Goal: Communication & Community: Participate in discussion

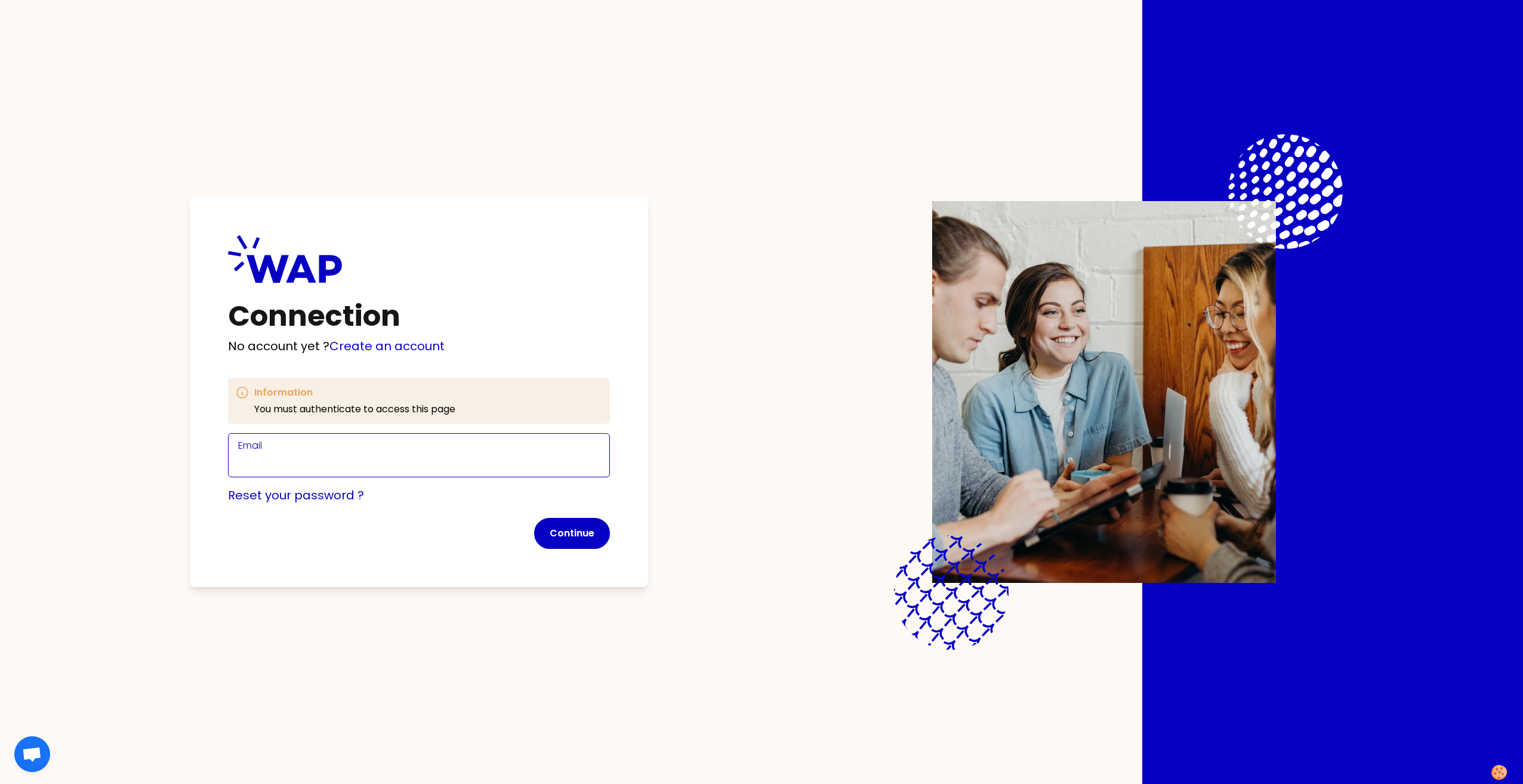
click at [323, 459] on input "Email" at bounding box center [418, 462] width 362 height 19
type input "[PERSON_NAME][EMAIL_ADDRESS][DOMAIN_NAME]"
click at [396, 347] on link "Create an account" at bounding box center [387, 346] width 115 height 16
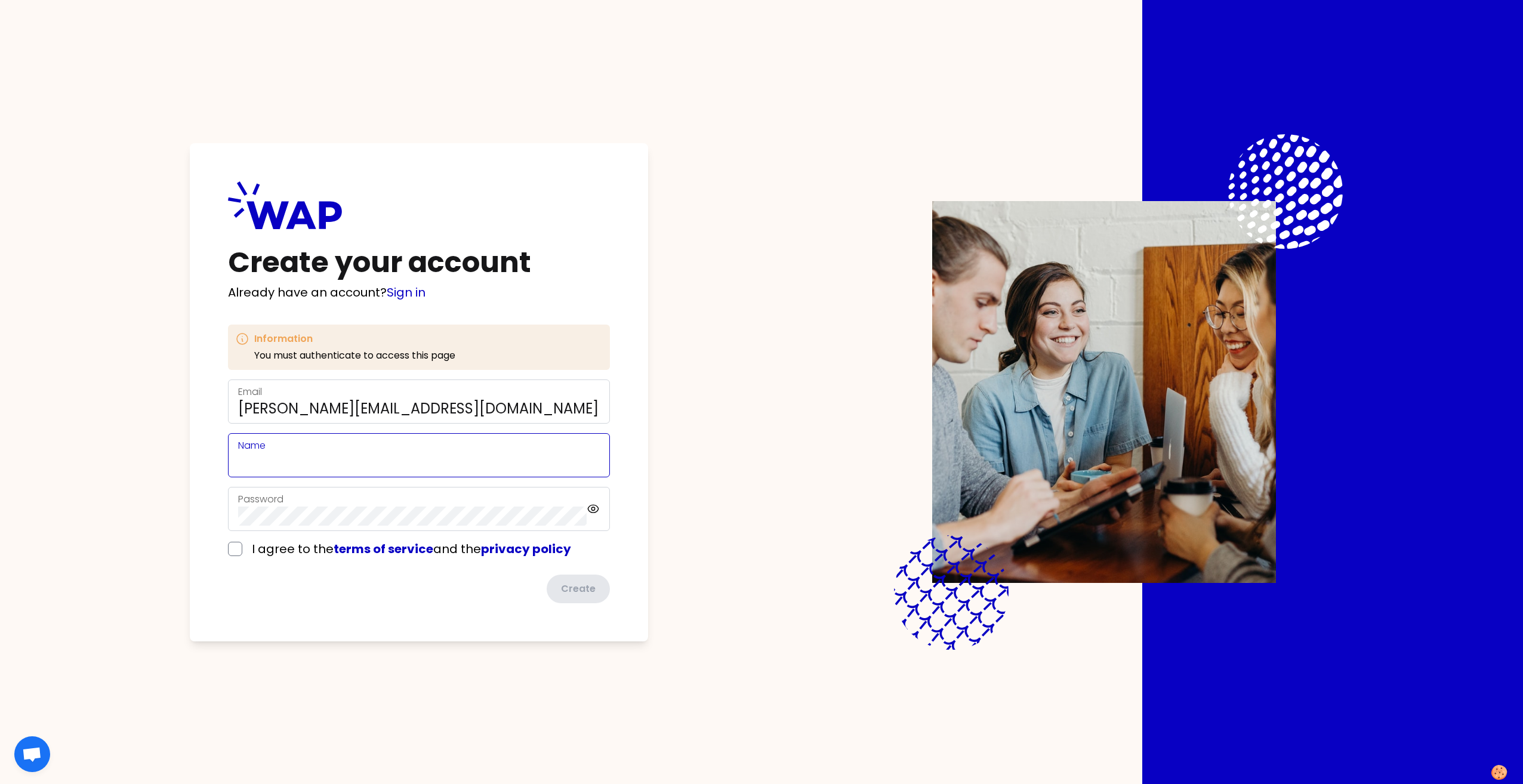
click at [377, 458] on input "Name" at bounding box center [418, 462] width 362 height 19
type input "[PERSON_NAME]"
click at [213, 572] on div "Create your account Already have an account? Sign in Information You must authe…" at bounding box center [418, 392] width 459 height 498
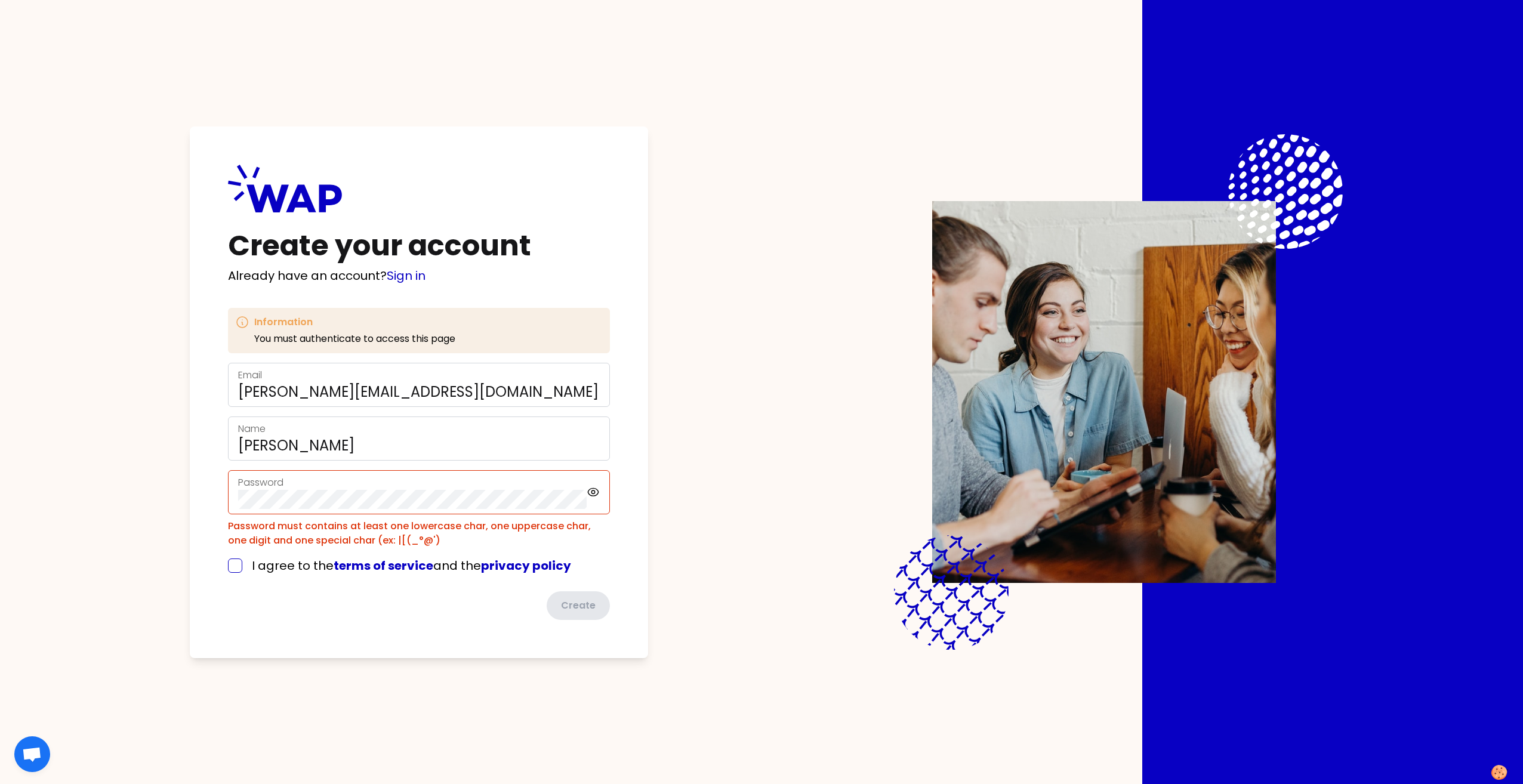
click at [236, 566] on input "checkbox" at bounding box center [235, 565] width 14 height 14
checkbox input "true"
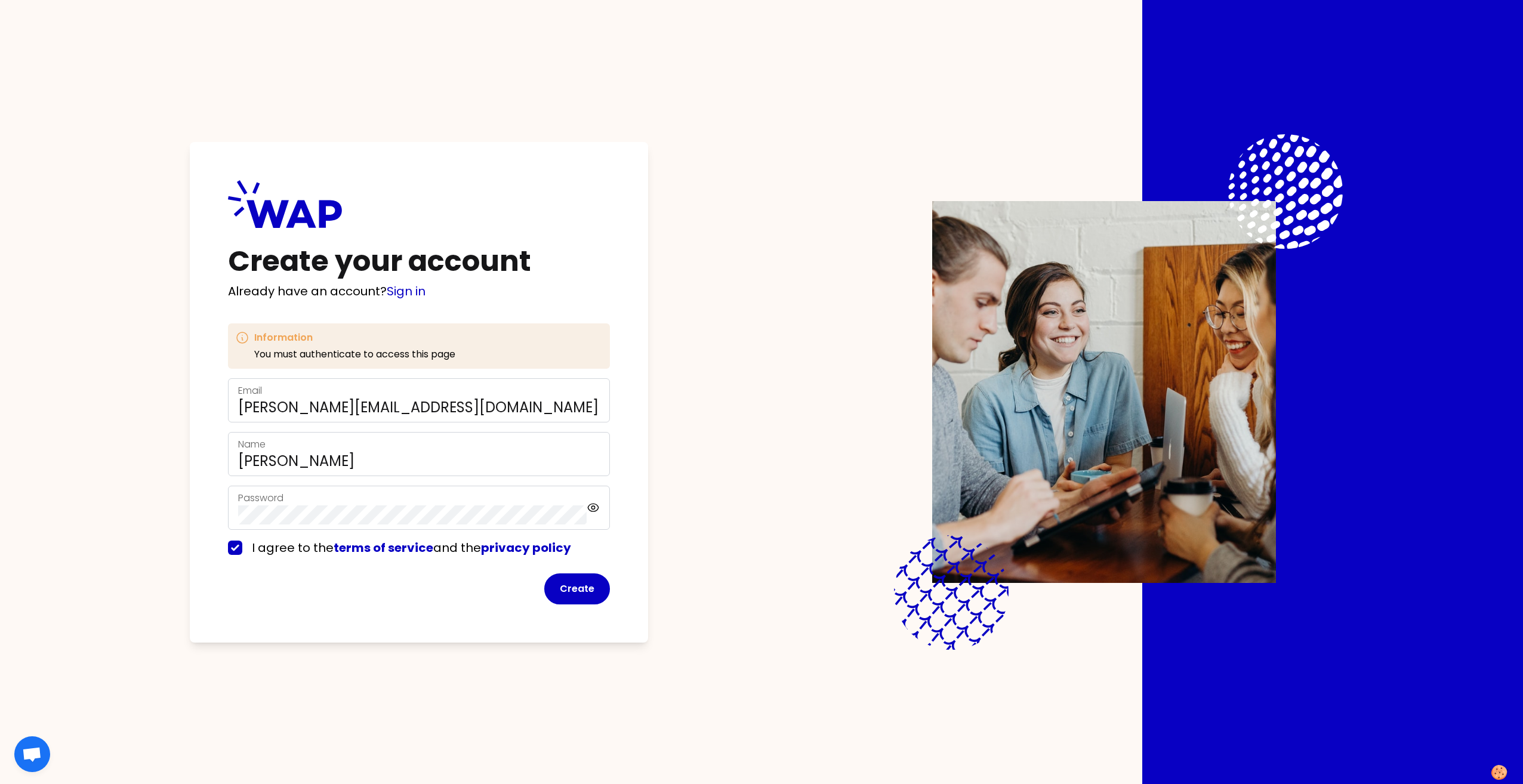
click at [209, 610] on div "Create your account Already have an account? Sign in Information You must authe…" at bounding box center [418, 392] width 459 height 500
click at [588, 503] on icon at bounding box center [593, 507] width 14 height 14
click at [574, 588] on button "Create" at bounding box center [577, 589] width 66 height 31
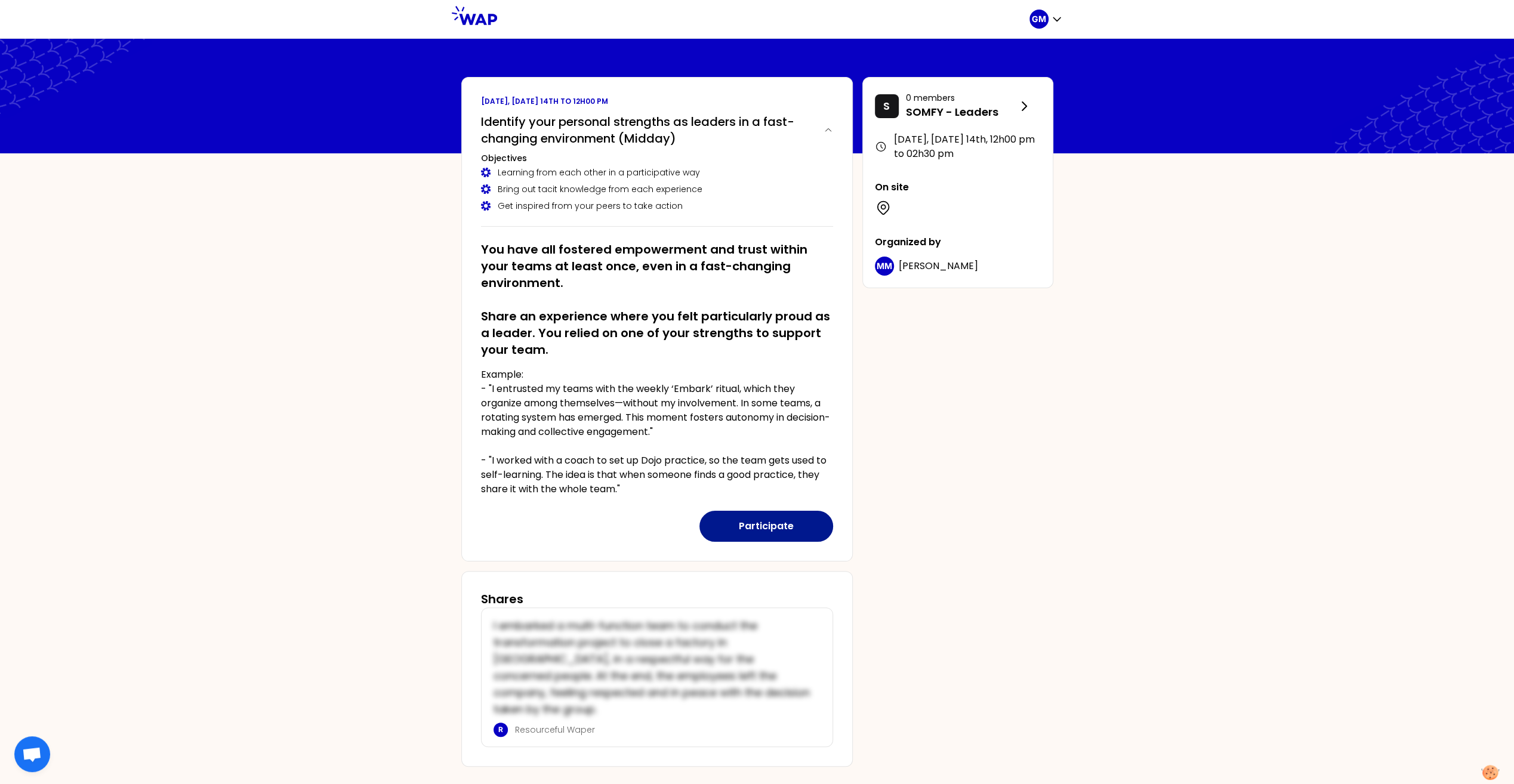
click at [769, 527] on button "Participate" at bounding box center [766, 526] width 134 height 31
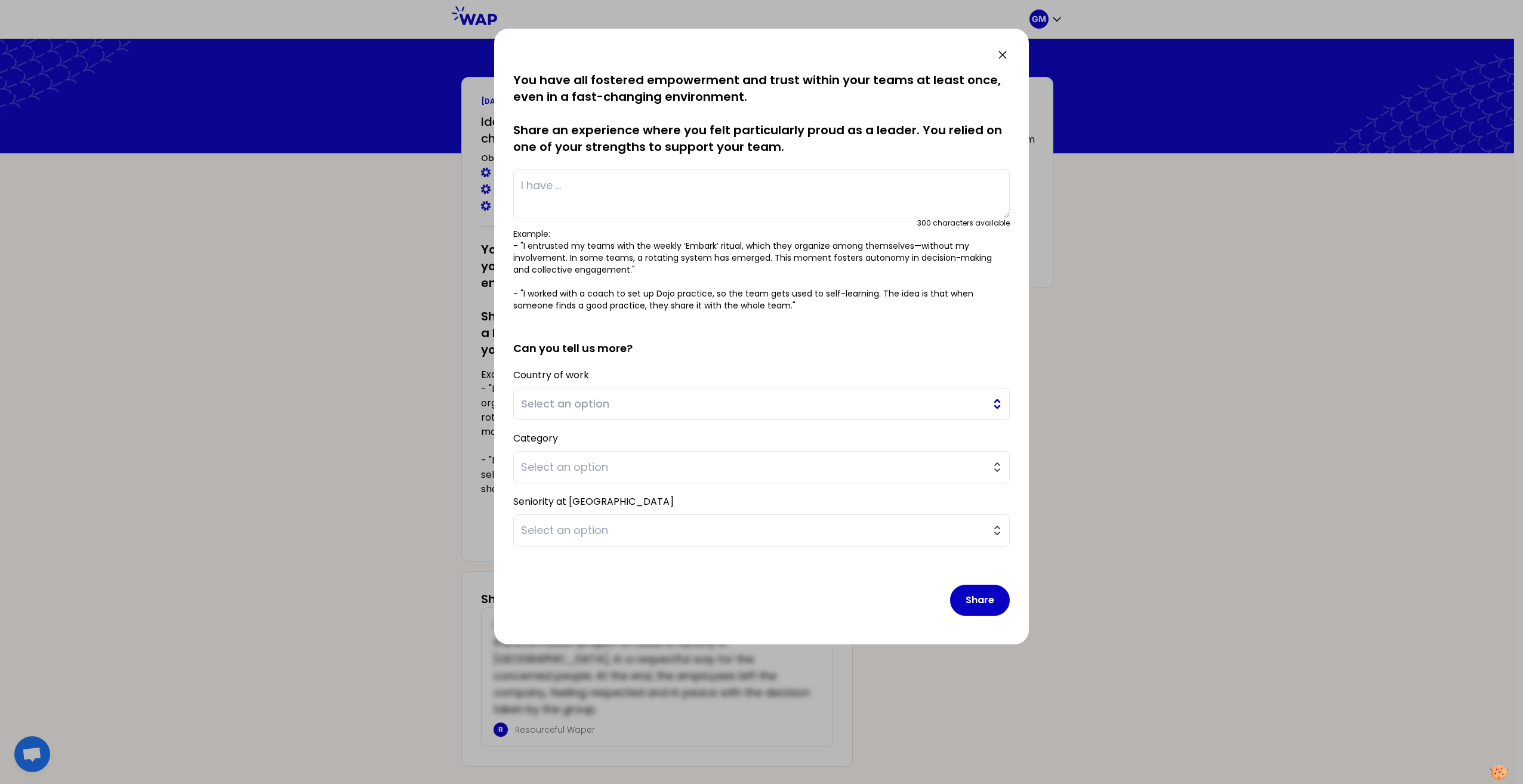
click at [688, 402] on span "Select an option" at bounding box center [753, 403] width 464 height 16
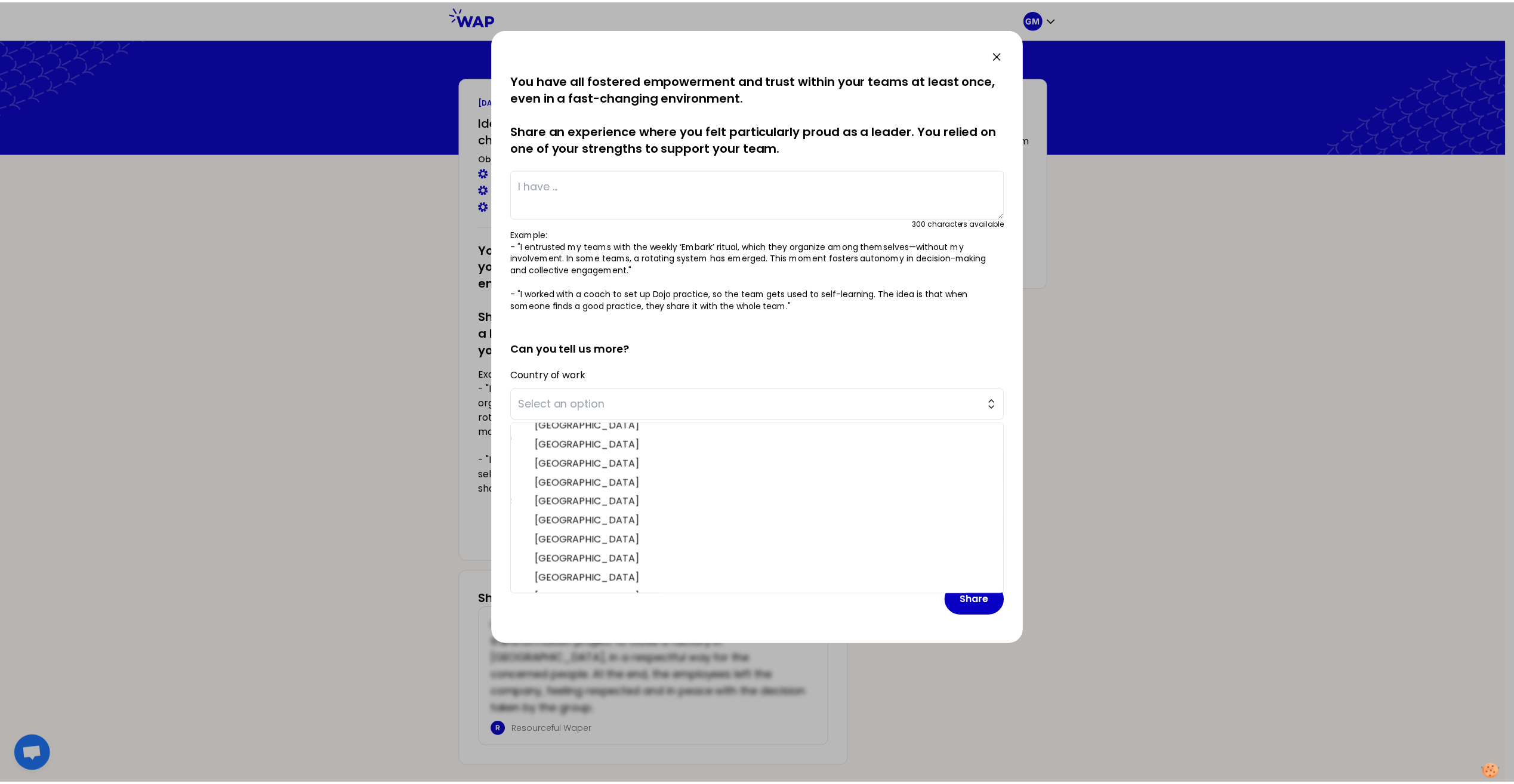
scroll to position [248, 0]
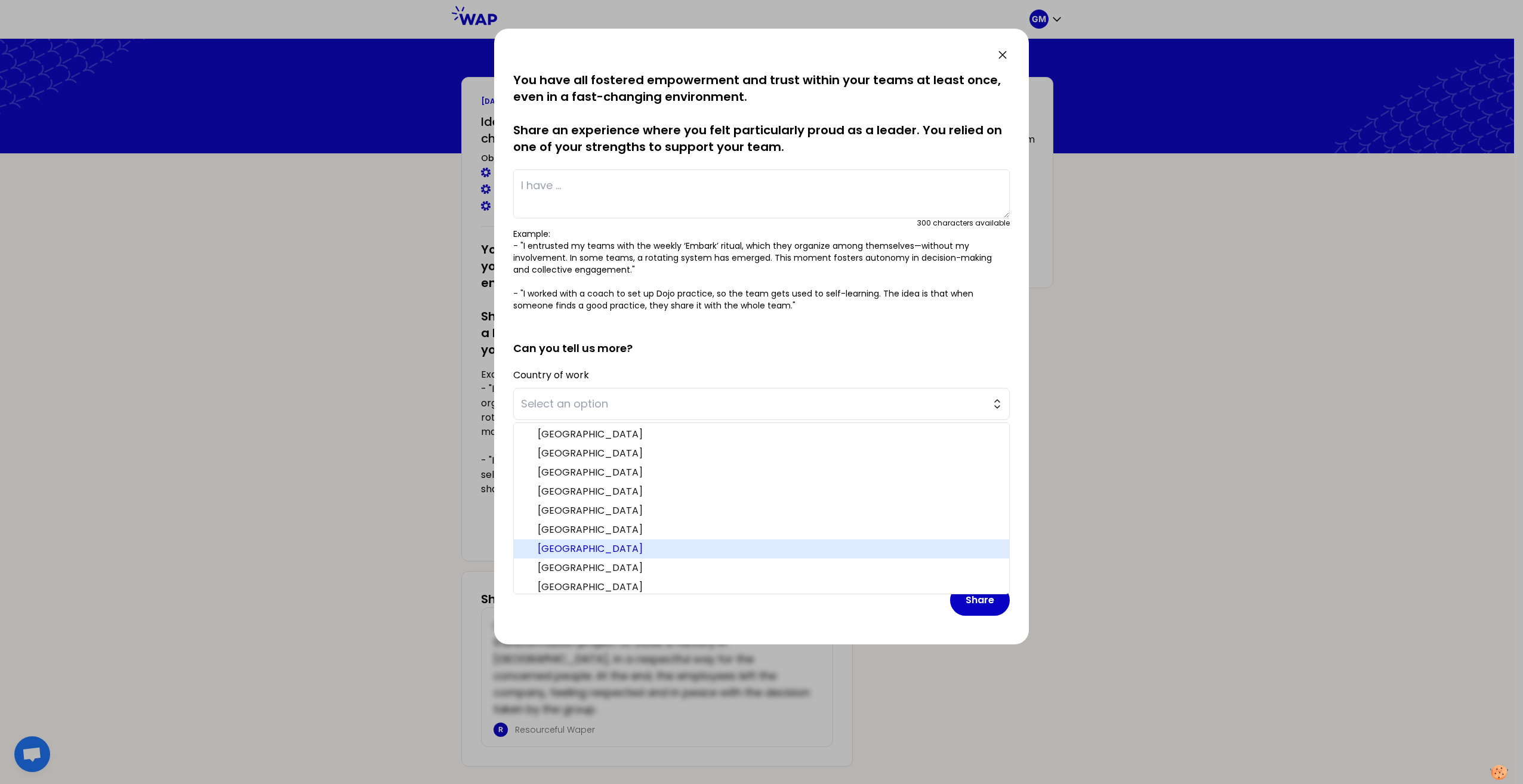
click at [682, 542] on span "[GEOGRAPHIC_DATA]" at bounding box center [768, 549] width 462 height 14
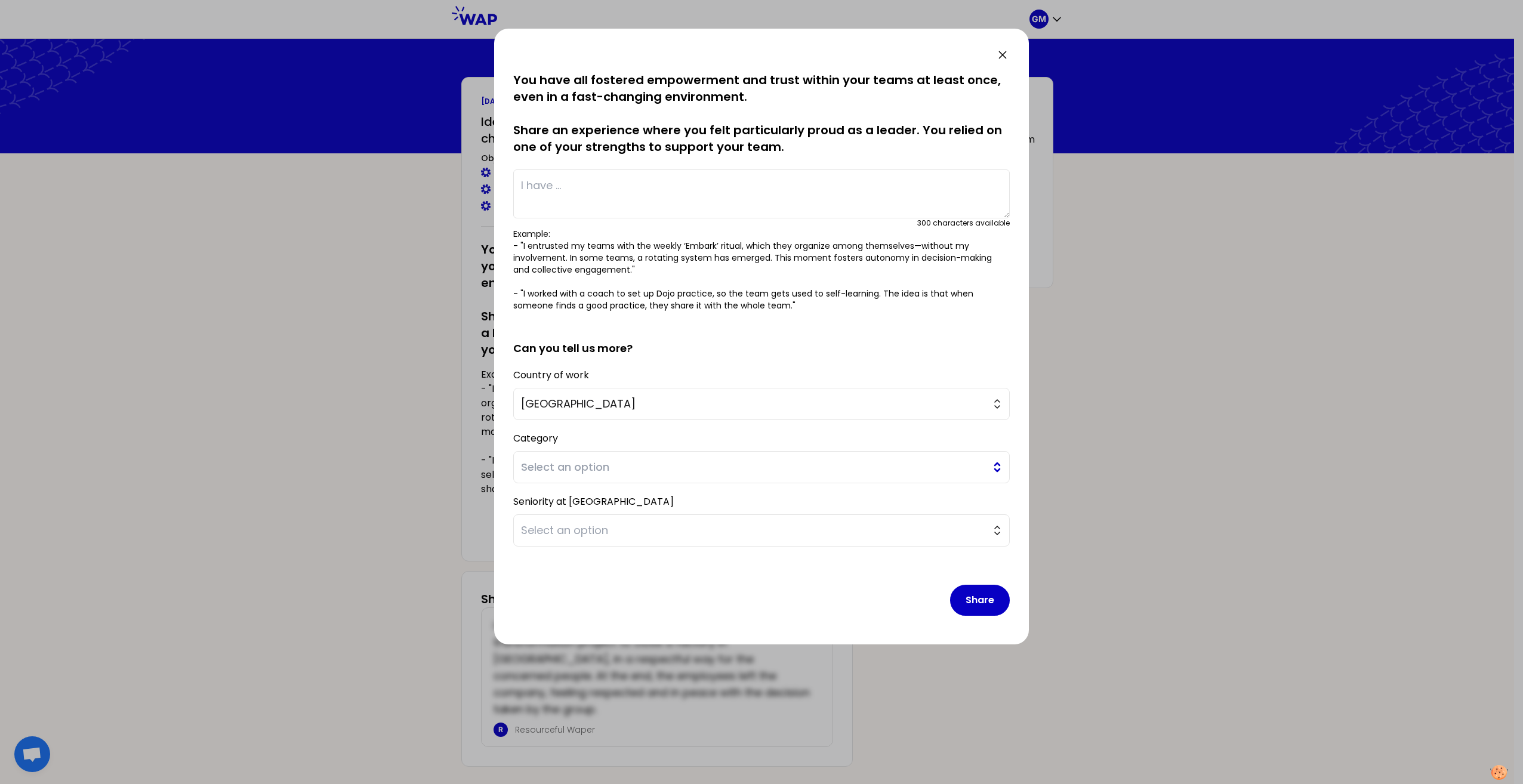
click at [695, 465] on span "Select an option" at bounding box center [753, 467] width 464 height 16
click at [684, 519] on span "Manager of managers" at bounding box center [768, 517] width 462 height 14
click at [743, 529] on span "Select an option" at bounding box center [753, 531] width 464 height 16
click at [715, 596] on span "> 3 years" at bounding box center [768, 599] width 462 height 14
click at [983, 599] on button "Share" at bounding box center [980, 600] width 60 height 31
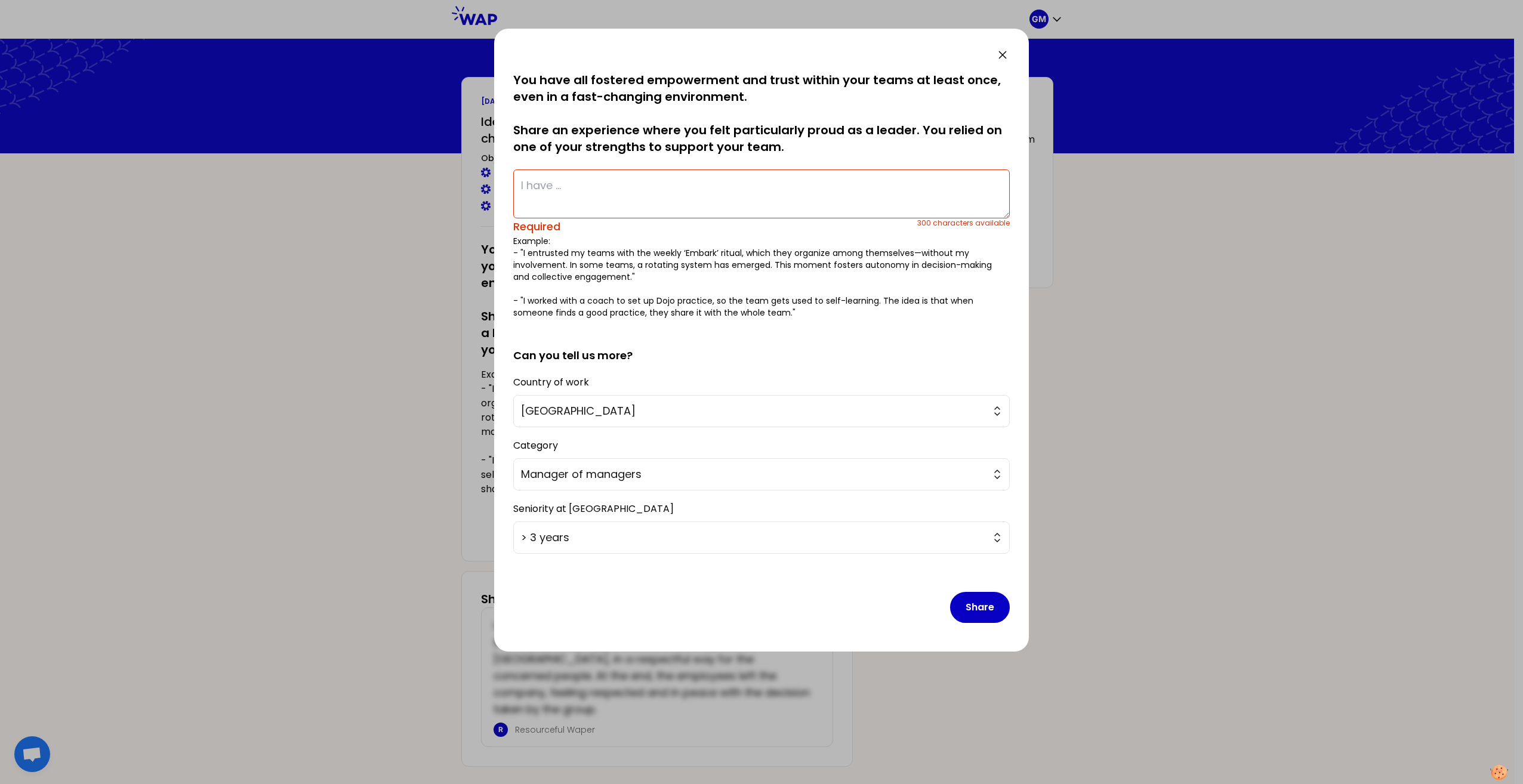
click at [615, 189] on textarea at bounding box center [762, 194] width 496 height 49
click at [542, 184] on textarea at bounding box center [762, 194] width 496 height 49
click at [558, 180] on textarea at bounding box center [762, 194] width 496 height 49
click at [601, 187] on textarea at bounding box center [762, 194] width 496 height 49
click at [552, 189] on textarea at bounding box center [762, 194] width 496 height 49
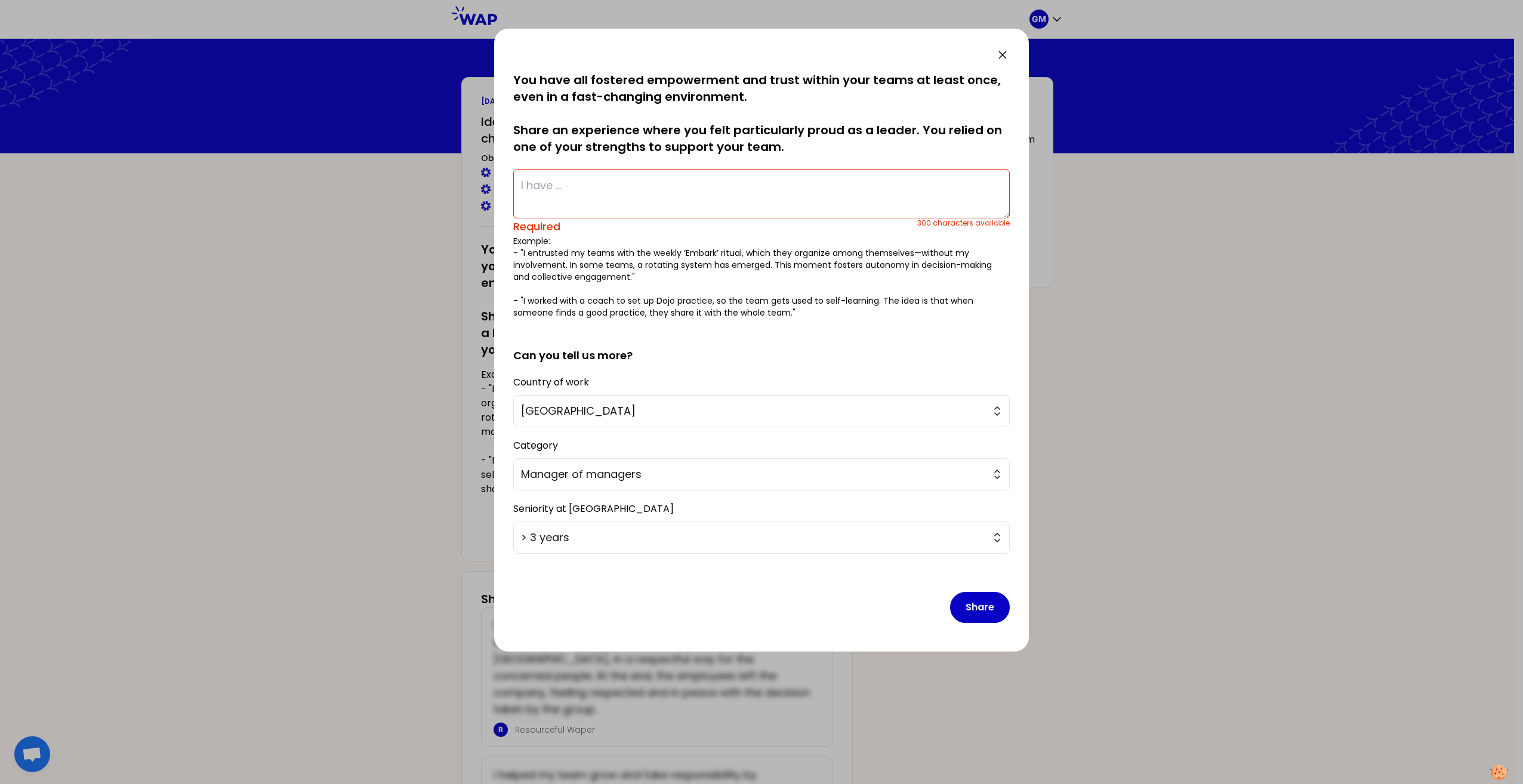
click at [552, 186] on textarea at bounding box center [762, 194] width 496 height 49
click at [698, 194] on textarea at bounding box center [762, 194] width 496 height 49
click at [627, 191] on textarea at bounding box center [762, 194] width 496 height 49
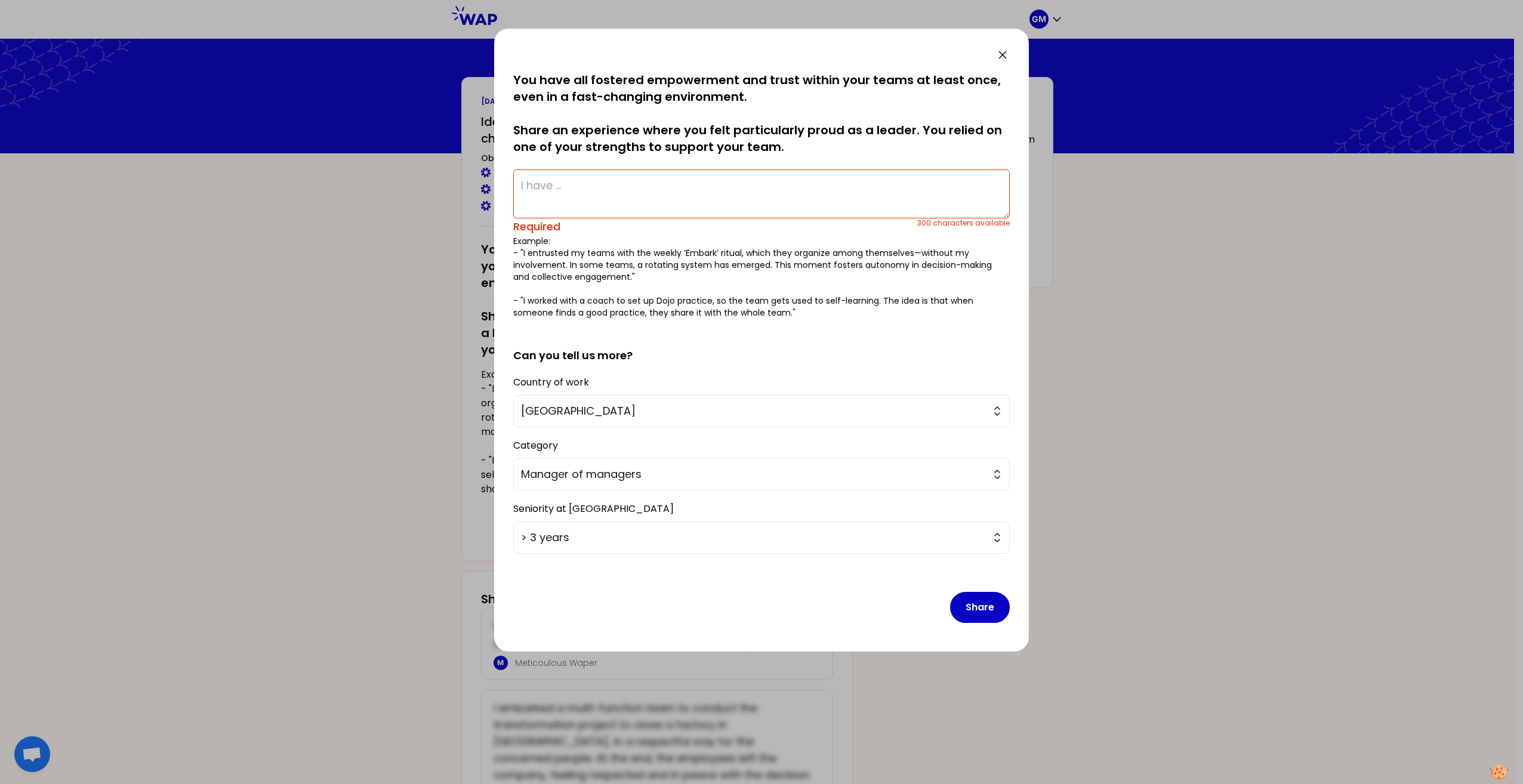
click at [537, 181] on textarea at bounding box center [762, 194] width 496 height 49
click at [537, 185] on textarea at bounding box center [762, 194] width 496 height 49
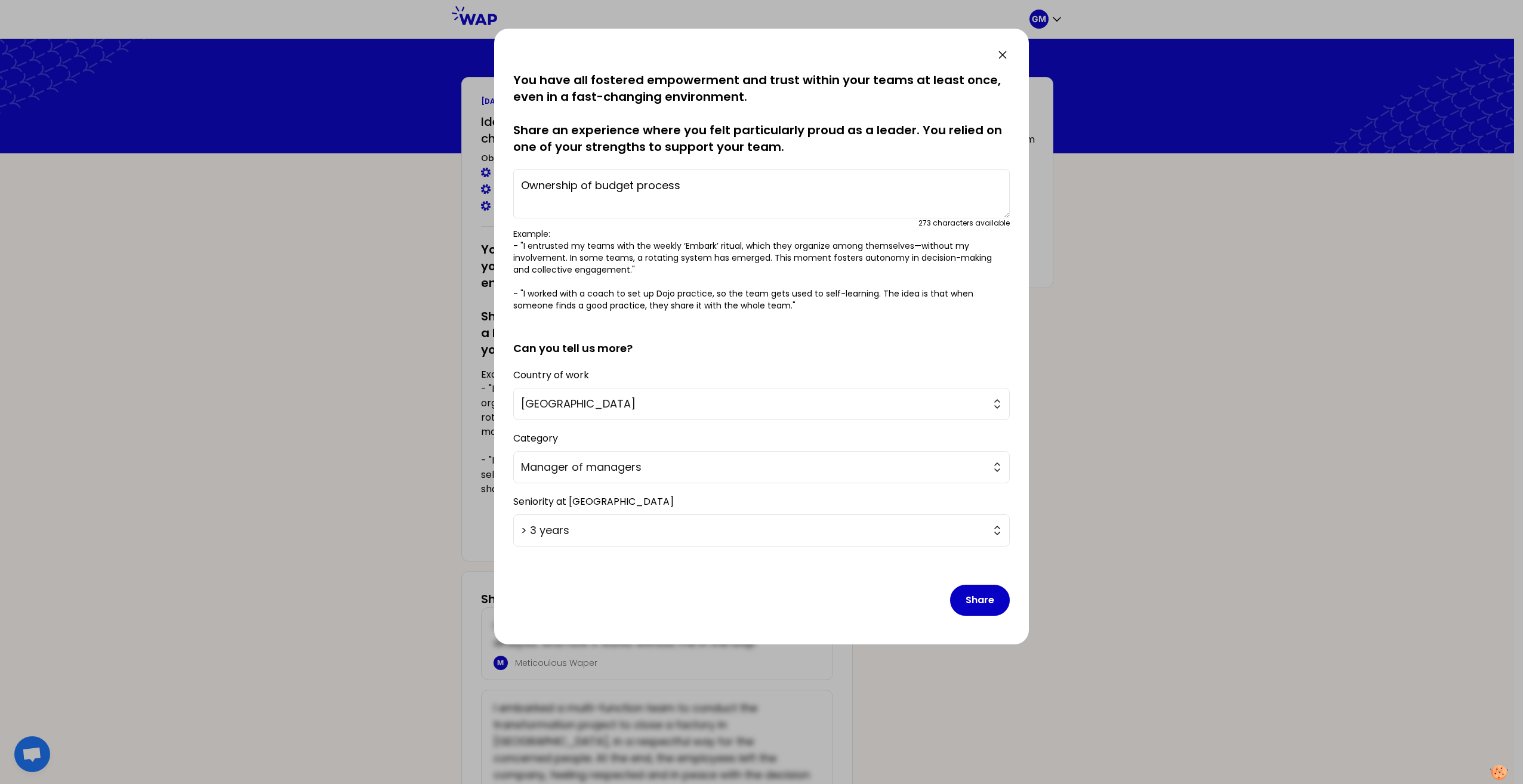
click at [690, 186] on textarea "Ownership of budget process" at bounding box center [762, 194] width 496 height 49
click at [594, 183] on textarea "Ownership of budget process" at bounding box center [762, 194] width 496 height 49
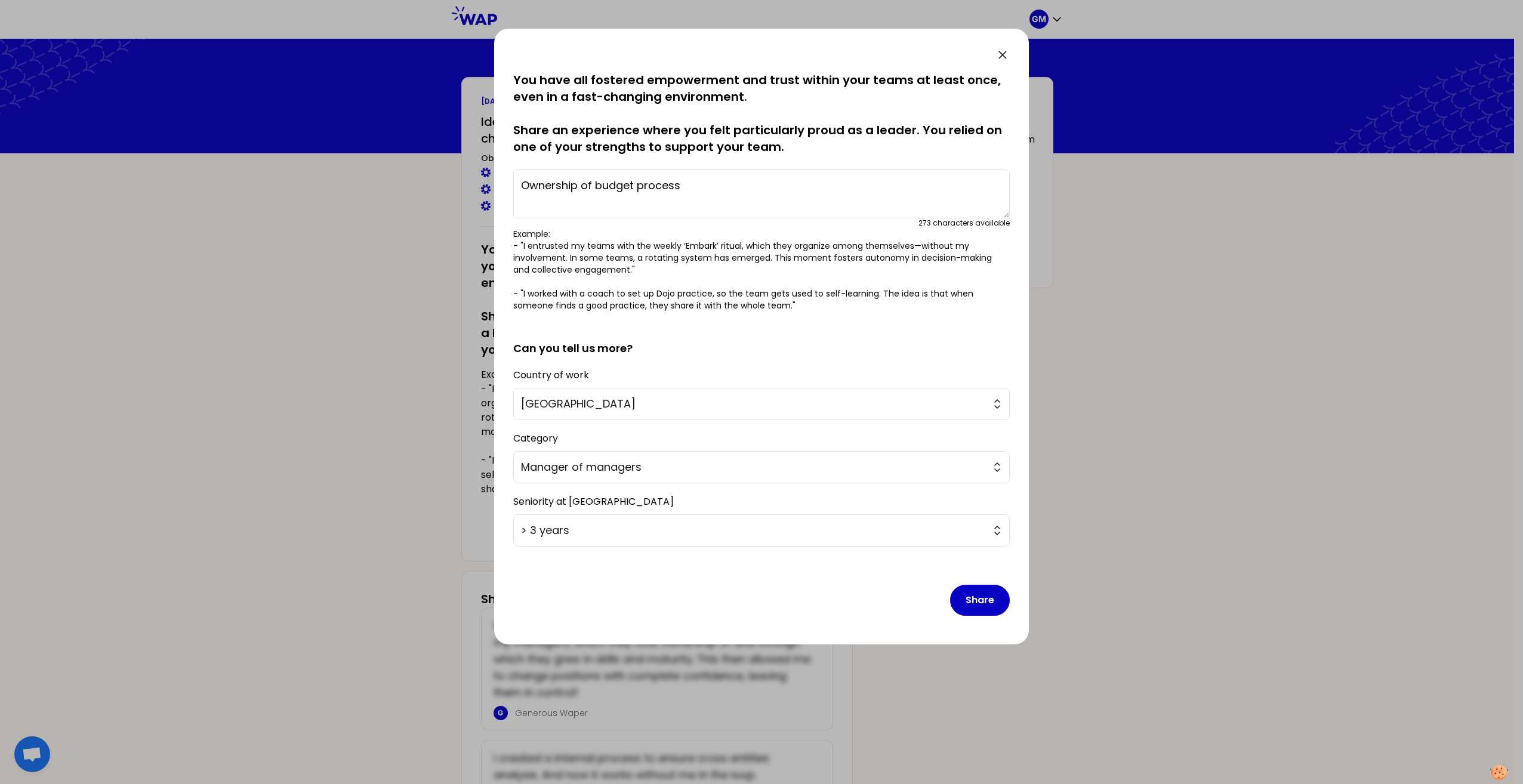
click at [595, 180] on textarea "Ownership of budget process" at bounding box center [762, 194] width 496 height 49
click at [519, 185] on textarea "Ownership of sales budget process" at bounding box center [762, 194] width 496 height 49
drag, startPoint x: 818, startPoint y: 184, endPoint x: 761, endPoint y: 189, distance: 57.2
click at [761, 189] on textarea "Sales team to get ownership of sales budget process" at bounding box center [762, 194] width 496 height 49
click at [877, 533] on span "> 3 years" at bounding box center [753, 531] width 464 height 16
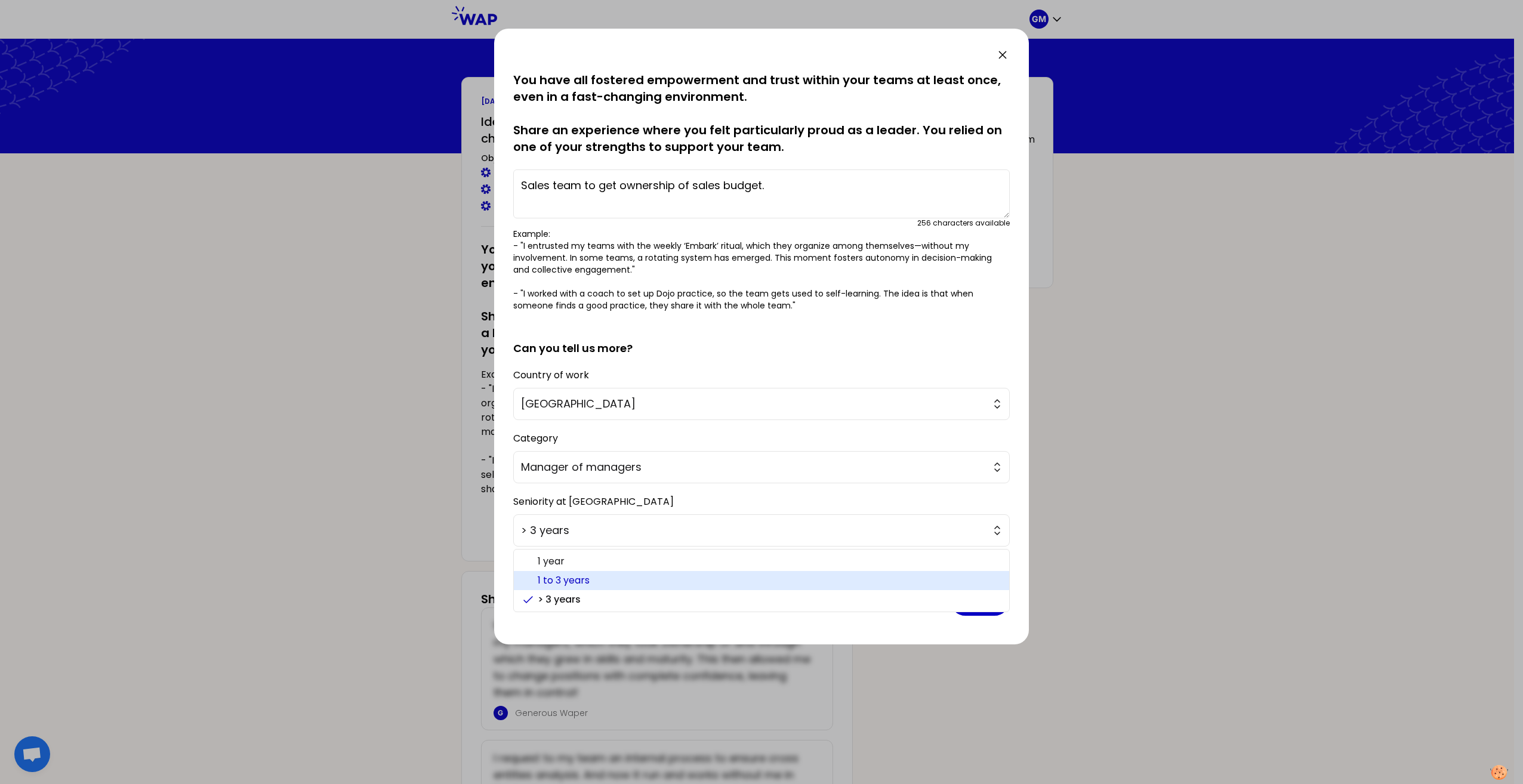
click at [835, 574] on span "1 to 3 years" at bounding box center [768, 580] width 462 height 14
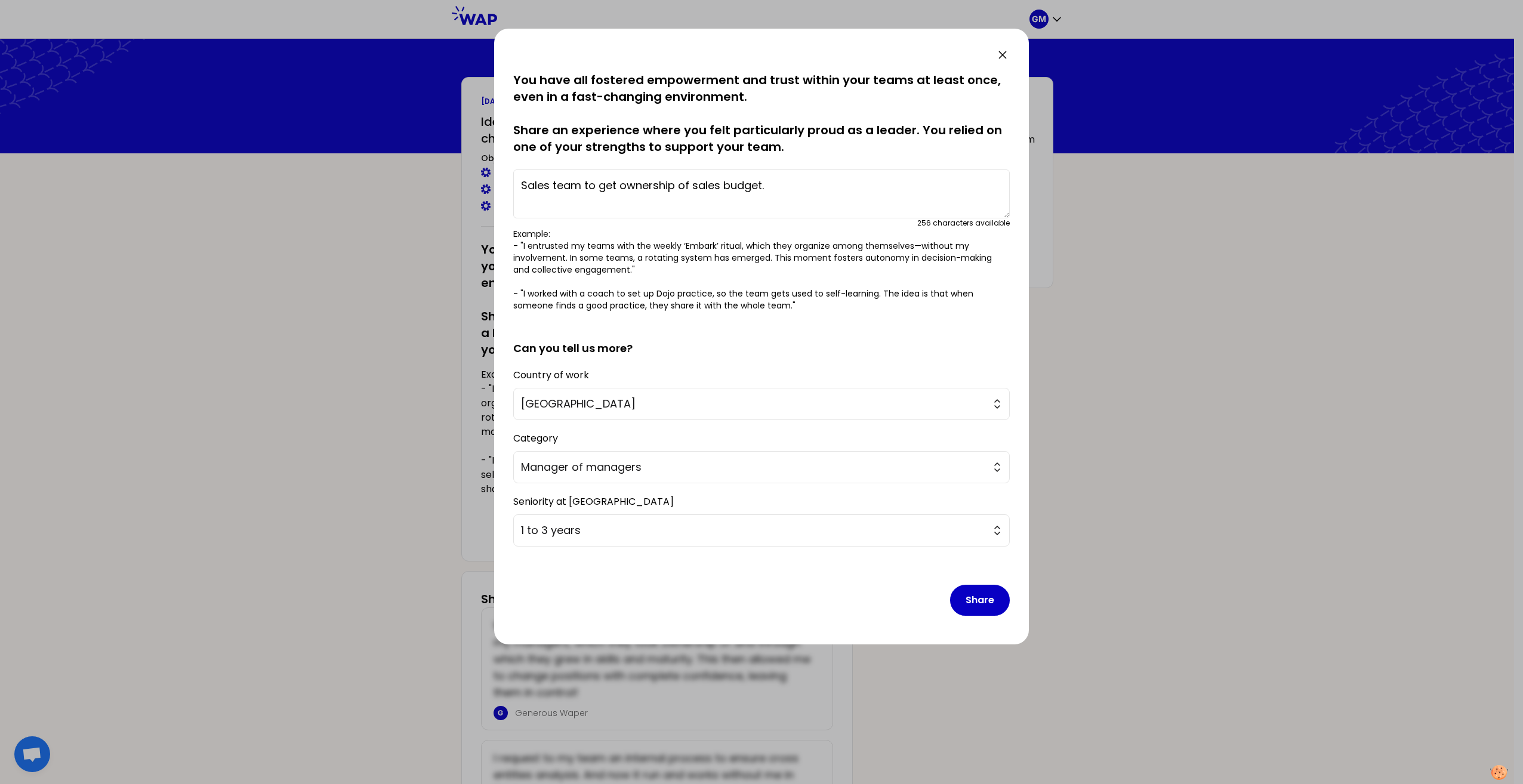
click at [691, 180] on textarea "Sales team to get ownership of sales budget." at bounding box center [762, 194] width 496 height 49
click at [818, 186] on textarea "Sales team to get ownership of their sales budget." at bounding box center [762, 194] width 496 height 49
type textarea "Sales team to get ownership of their sales budget."
click at [984, 600] on button "Share" at bounding box center [980, 600] width 60 height 31
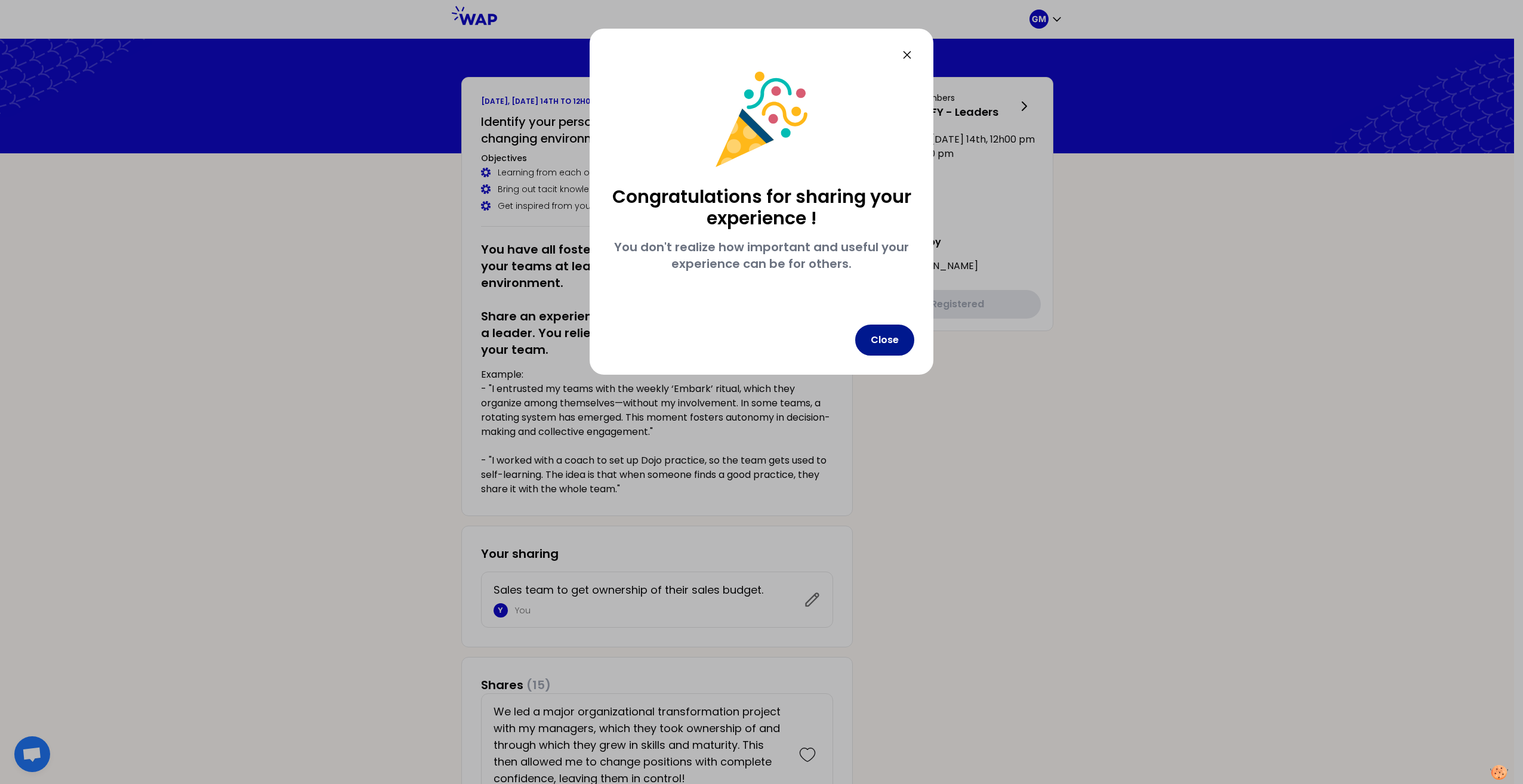
click at [888, 336] on button "Close" at bounding box center [885, 340] width 59 height 31
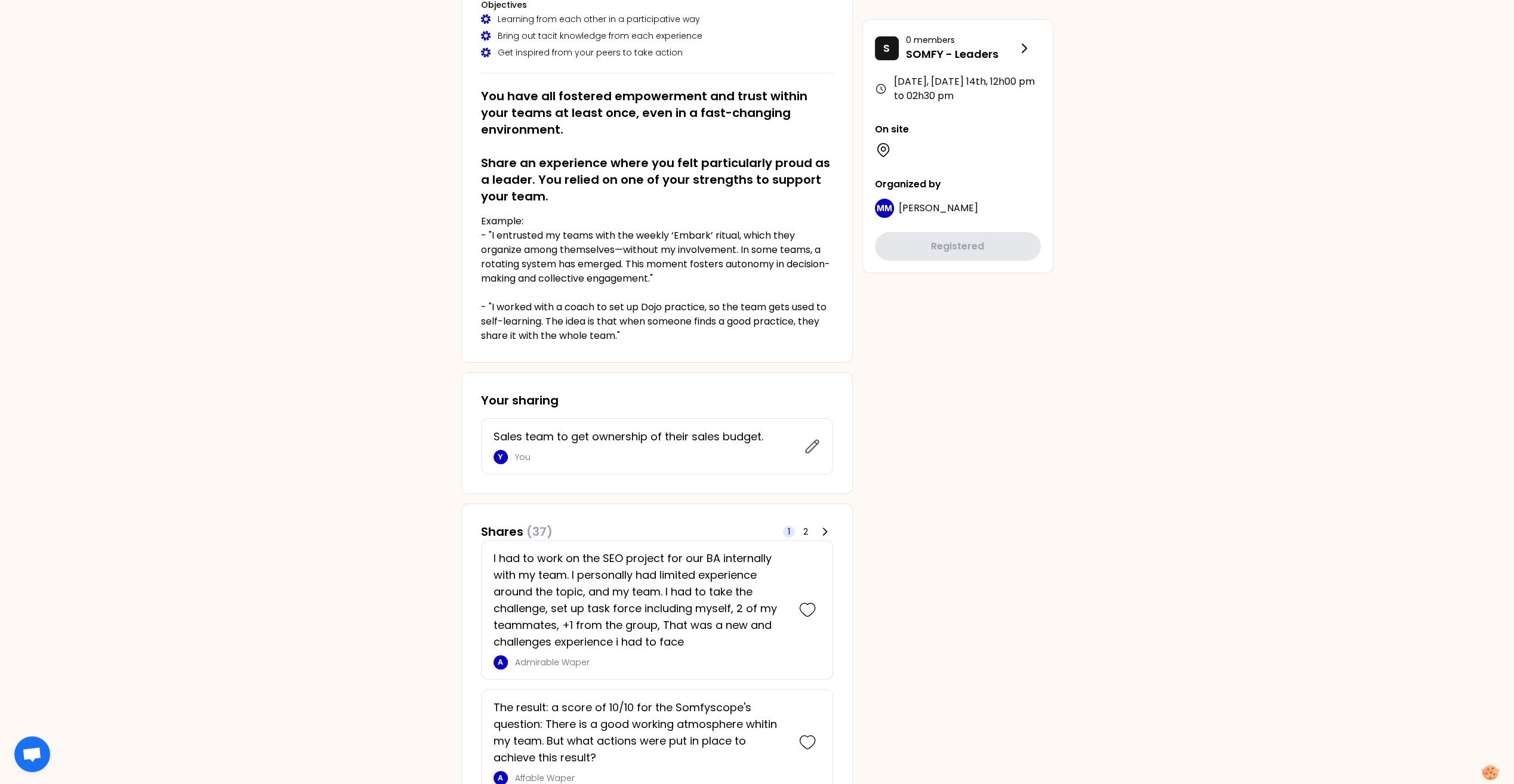
scroll to position [179, 0]
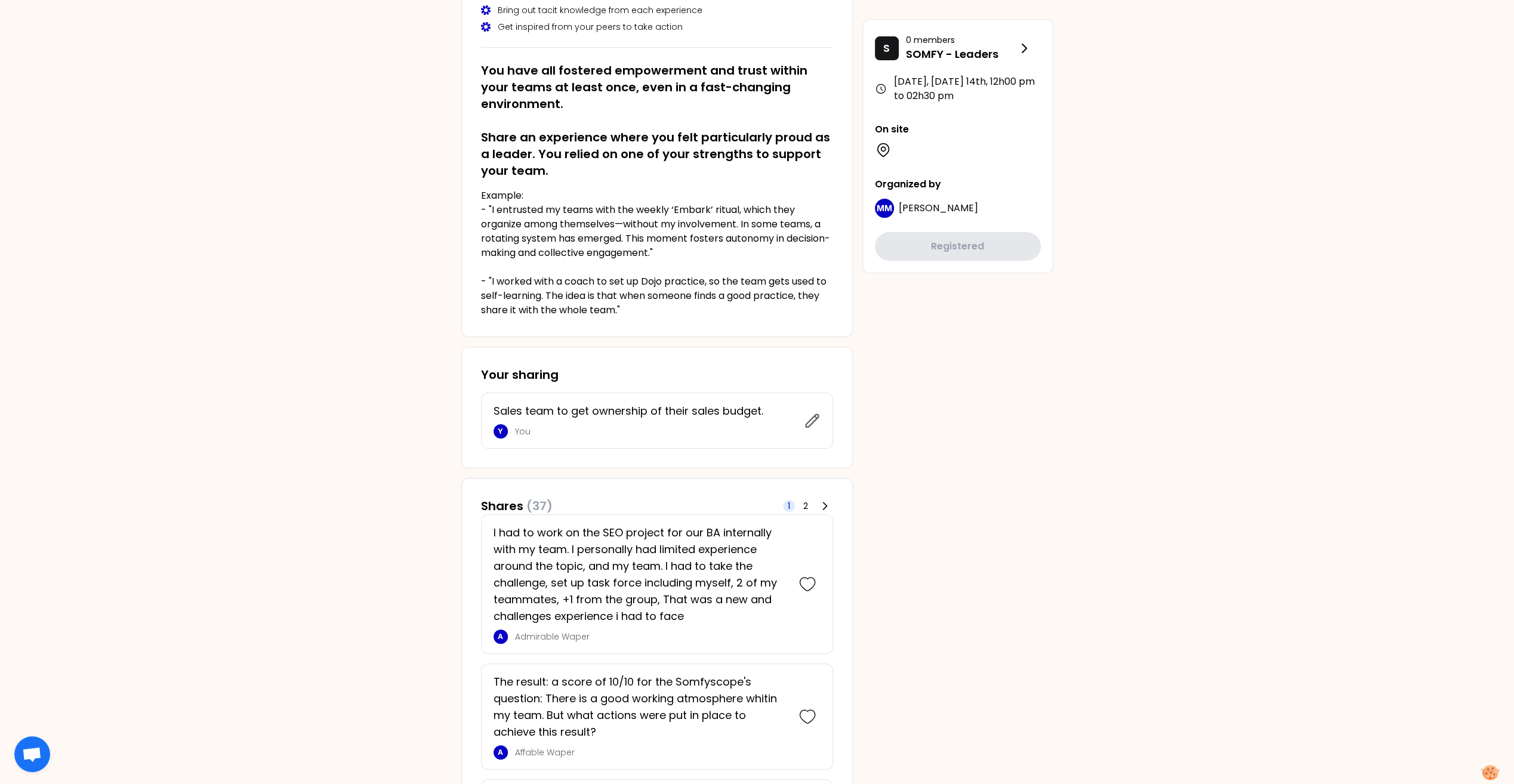
click at [627, 430] on p "You" at bounding box center [655, 431] width 281 height 12
click at [813, 417] on icon at bounding box center [812, 421] width 16 height 16
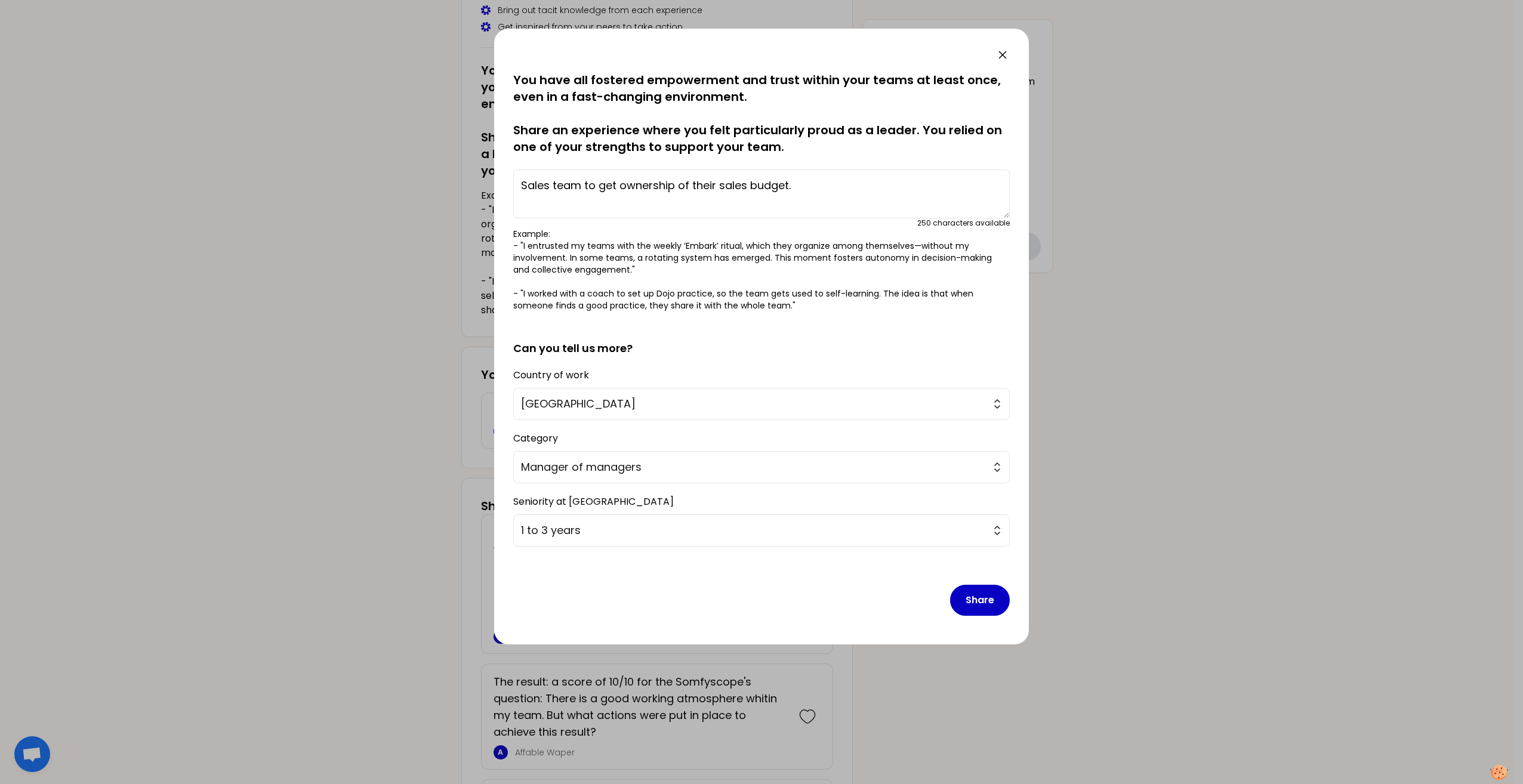
click at [520, 185] on textarea "Sales team to get ownership of their sales budget." at bounding box center [762, 194] width 496 height 49
click at [926, 185] on textarea "I have worked with the sales team to get ownership of their sales budget." at bounding box center [762, 194] width 496 height 49
type textarea "I have worked with the sales team to get ownership of their sales budget."
click at [984, 601] on button "Share" at bounding box center [980, 600] width 60 height 31
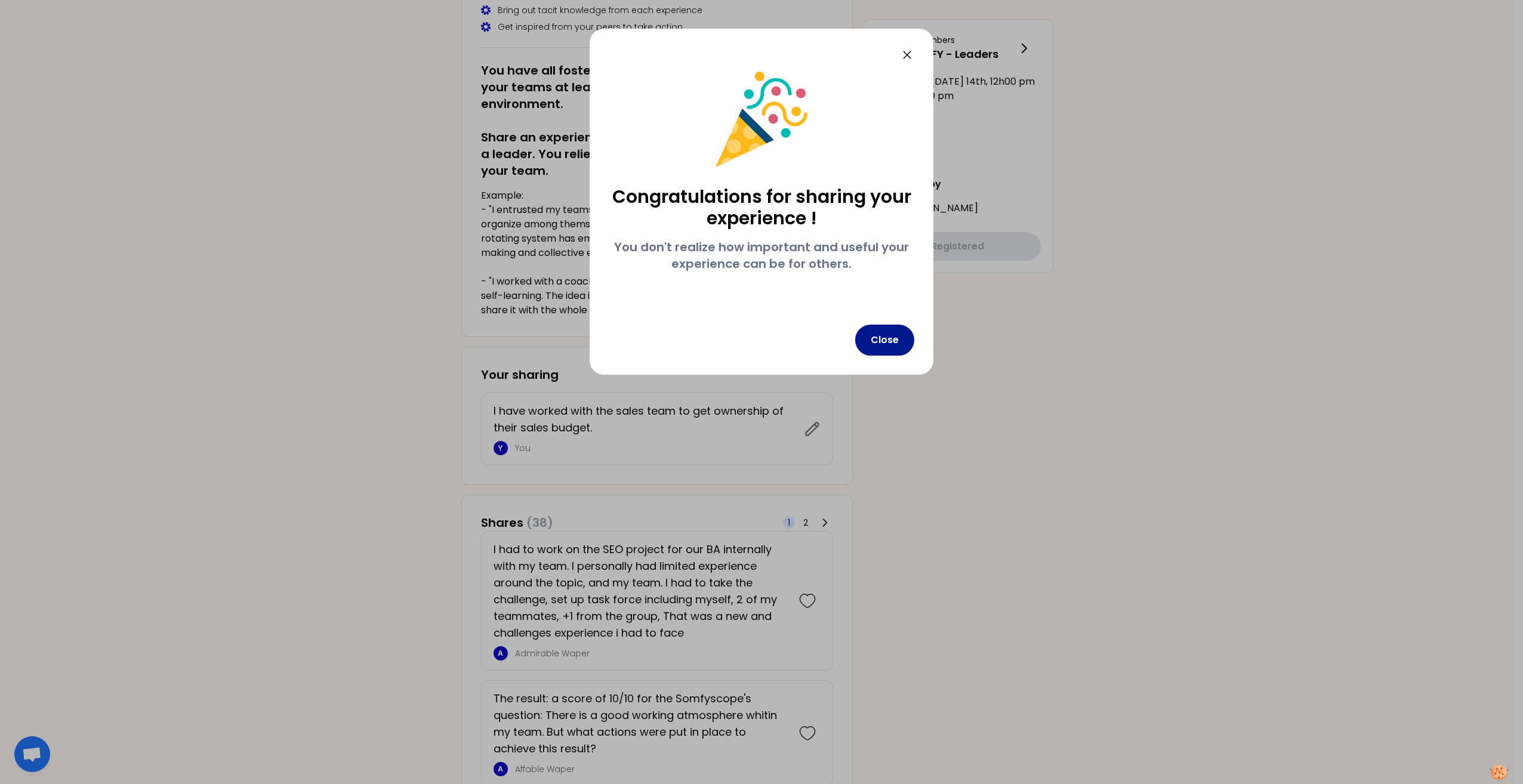
click at [891, 344] on button "Close" at bounding box center [885, 340] width 59 height 31
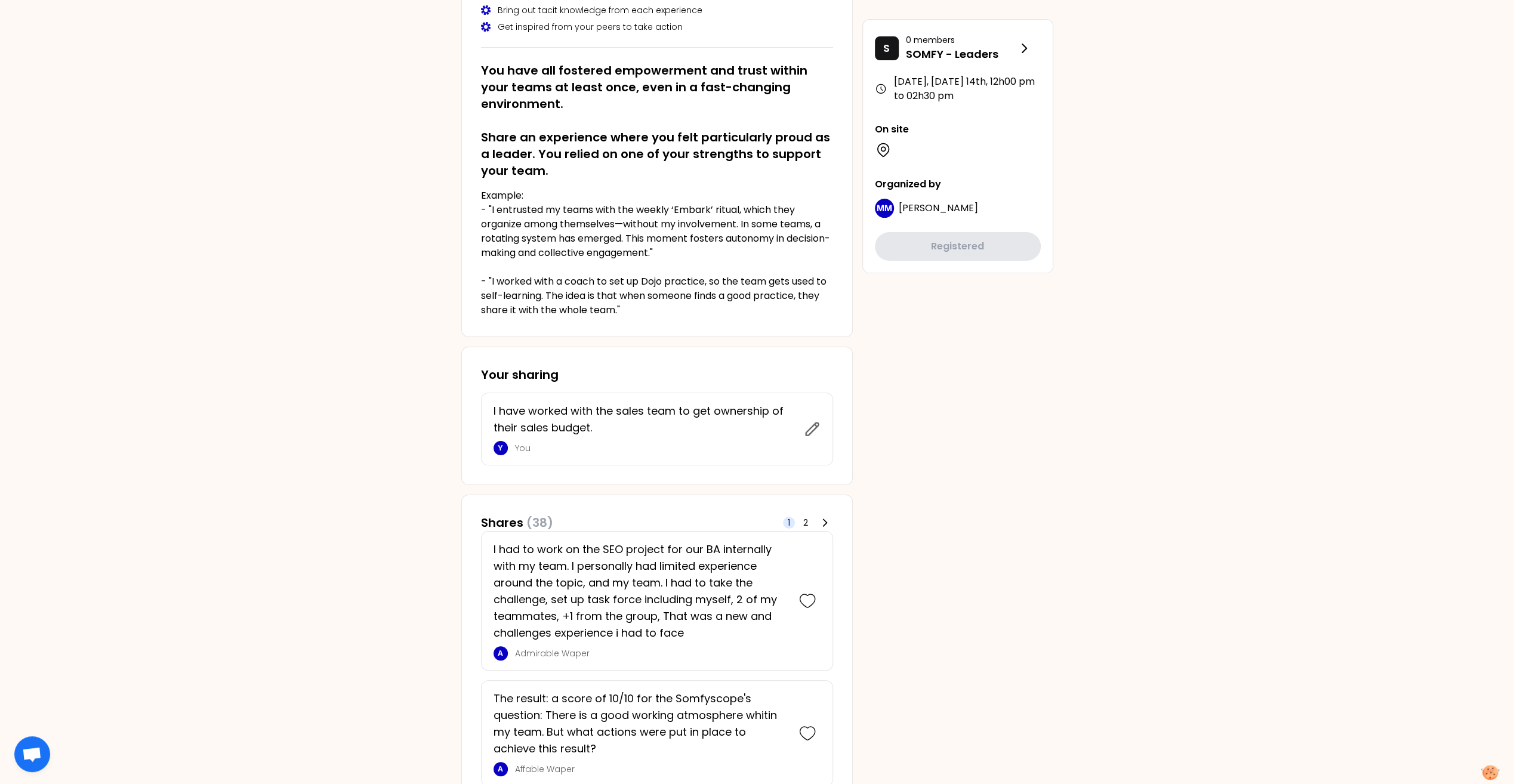
click at [504, 444] on div "Y" at bounding box center [500, 448] width 14 height 14
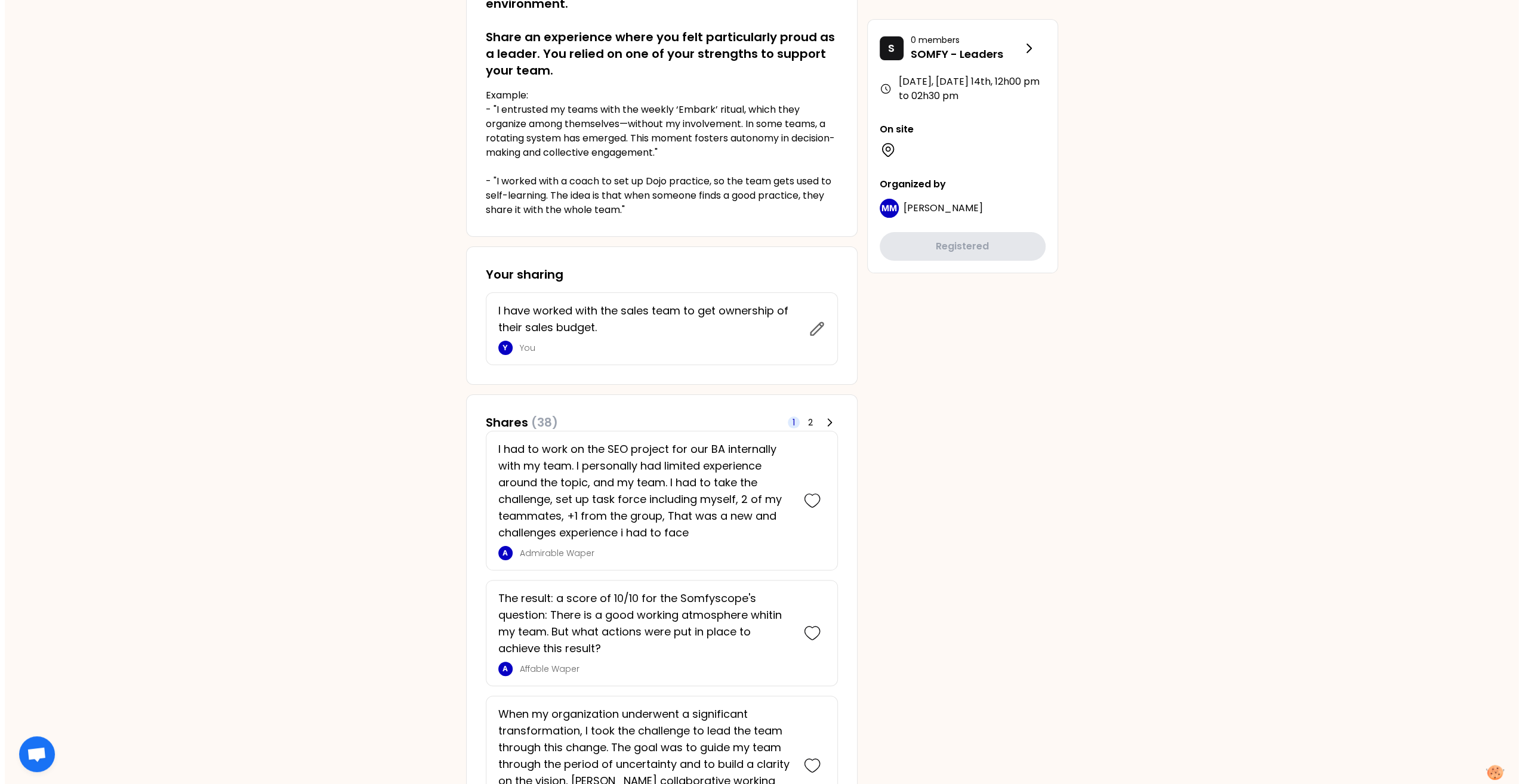
scroll to position [299, 0]
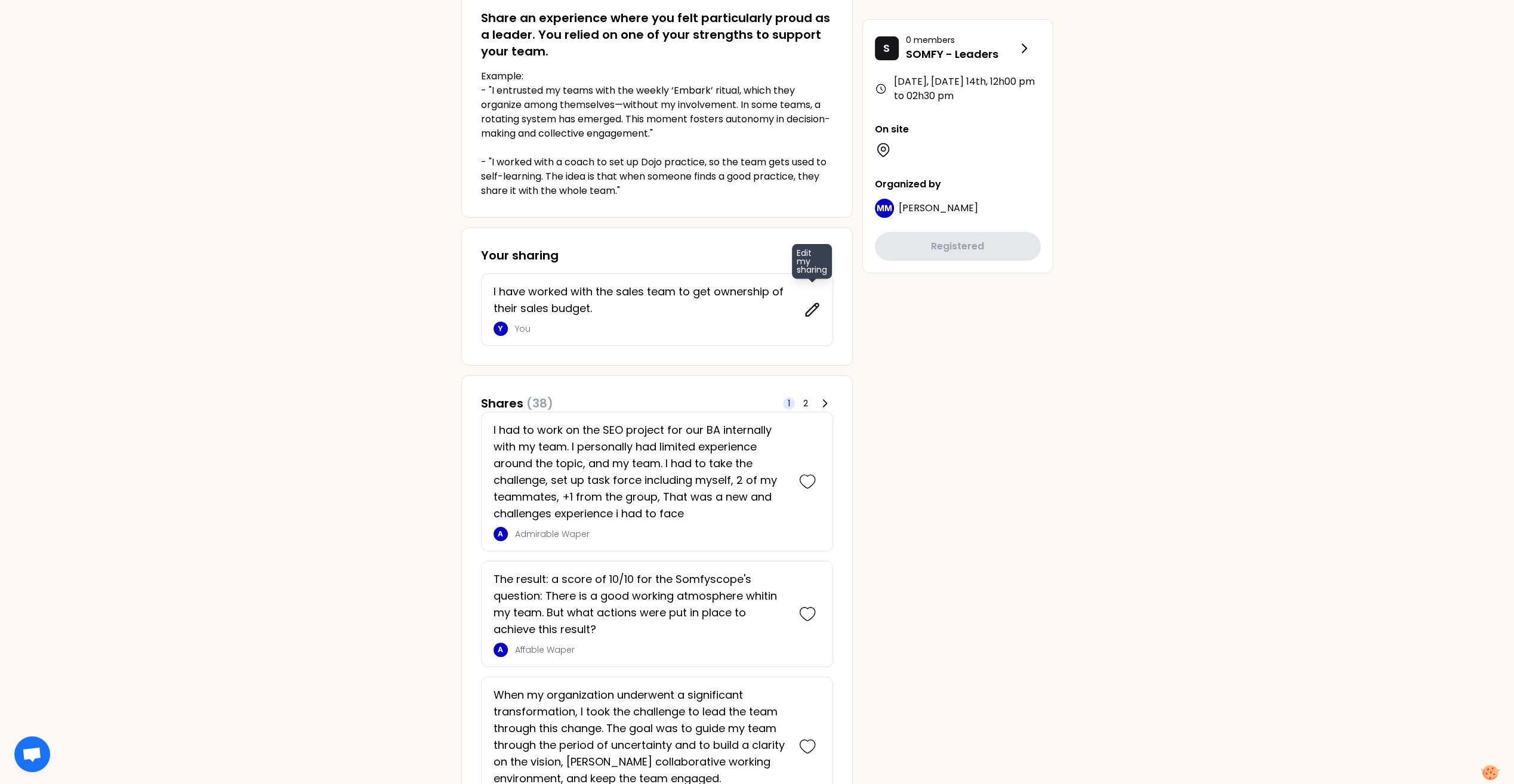
click at [814, 314] on icon at bounding box center [812, 309] width 16 height 16
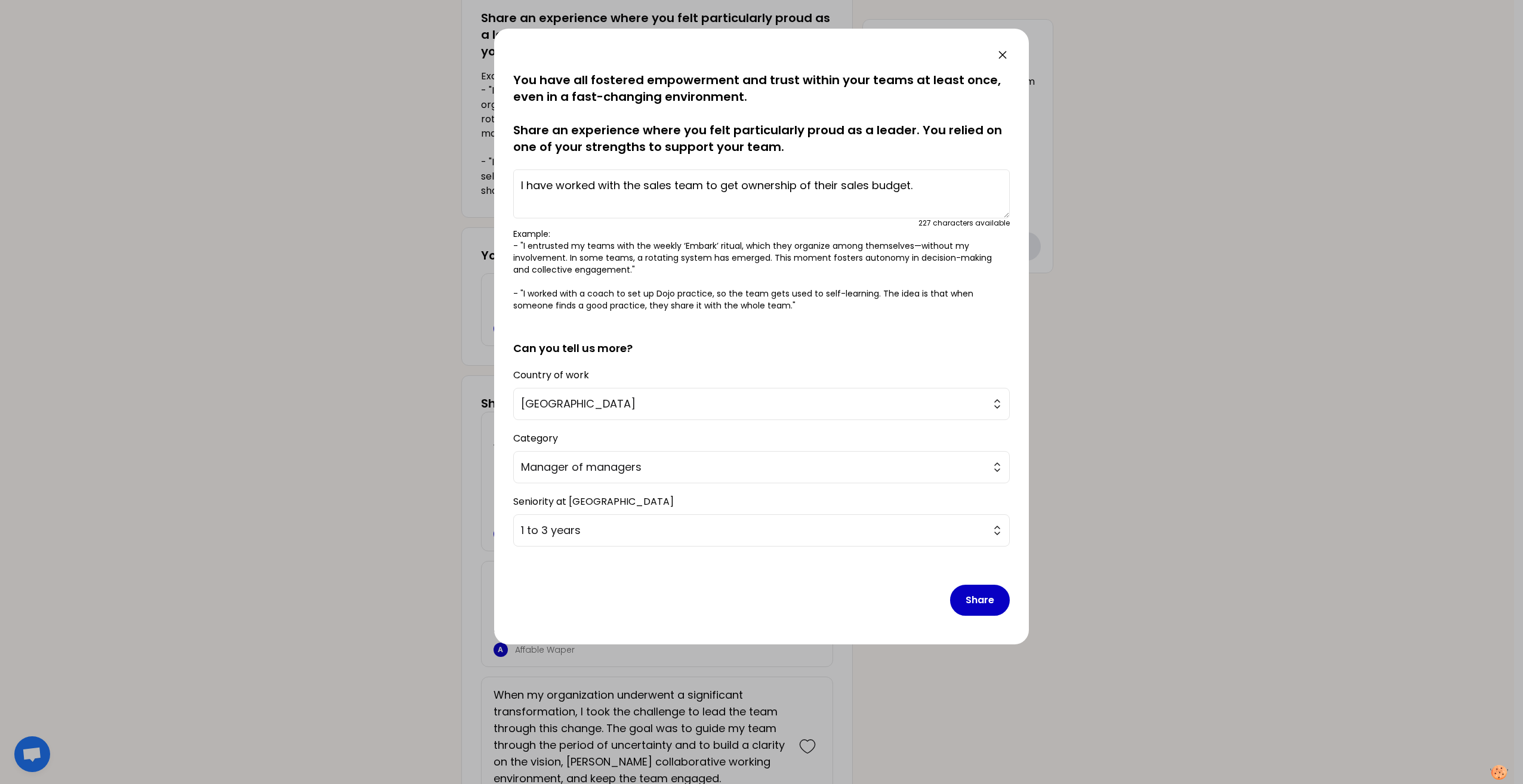
click at [520, 182] on textarea "I have worked with the sales team to get ownership of their sales budget." at bounding box center [762, 194] width 496 height 49
click at [606, 198] on textarea "When I joined Somfy about 2,[DATE] I did see that there was lack of ownership w…" at bounding box center [762, 194] width 496 height 49
click at [599, 202] on textarea "When I joined Somfy about 2,[DATE] I did see that there was lack of ownership w…" at bounding box center [762, 194] width 496 height 49
click at [704, 200] on textarea "When I joined Somfy about 2,[DATE] I did see that there was lack of ownership w…" at bounding box center [762, 194] width 496 height 49
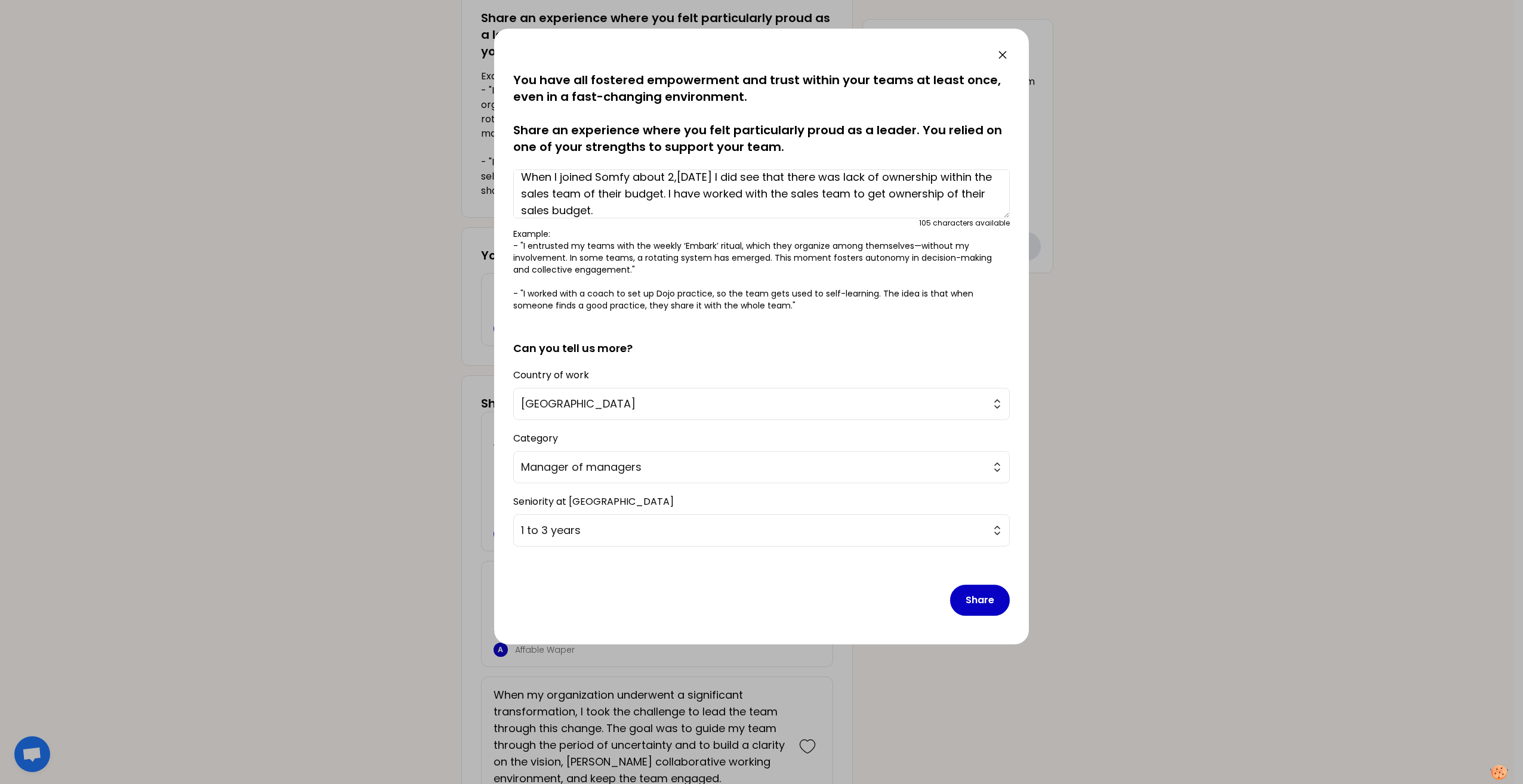
scroll to position [0, 0]
click at [738, 181] on textarea "When I joined Somfy about 2,[DATE] I did see that there was lack of ownership w…" at bounding box center [762, 194] width 496 height 49
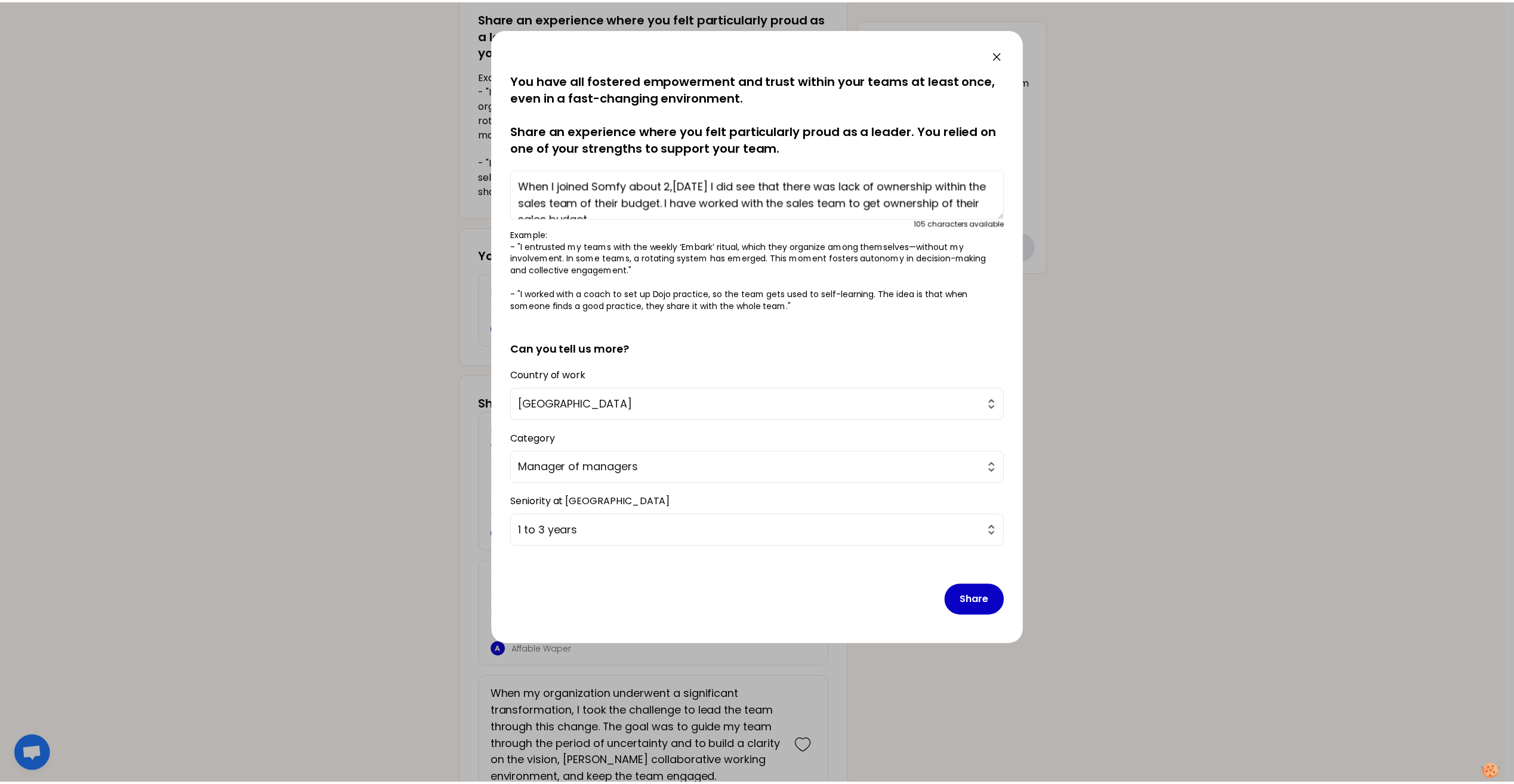
scroll to position [16, 0]
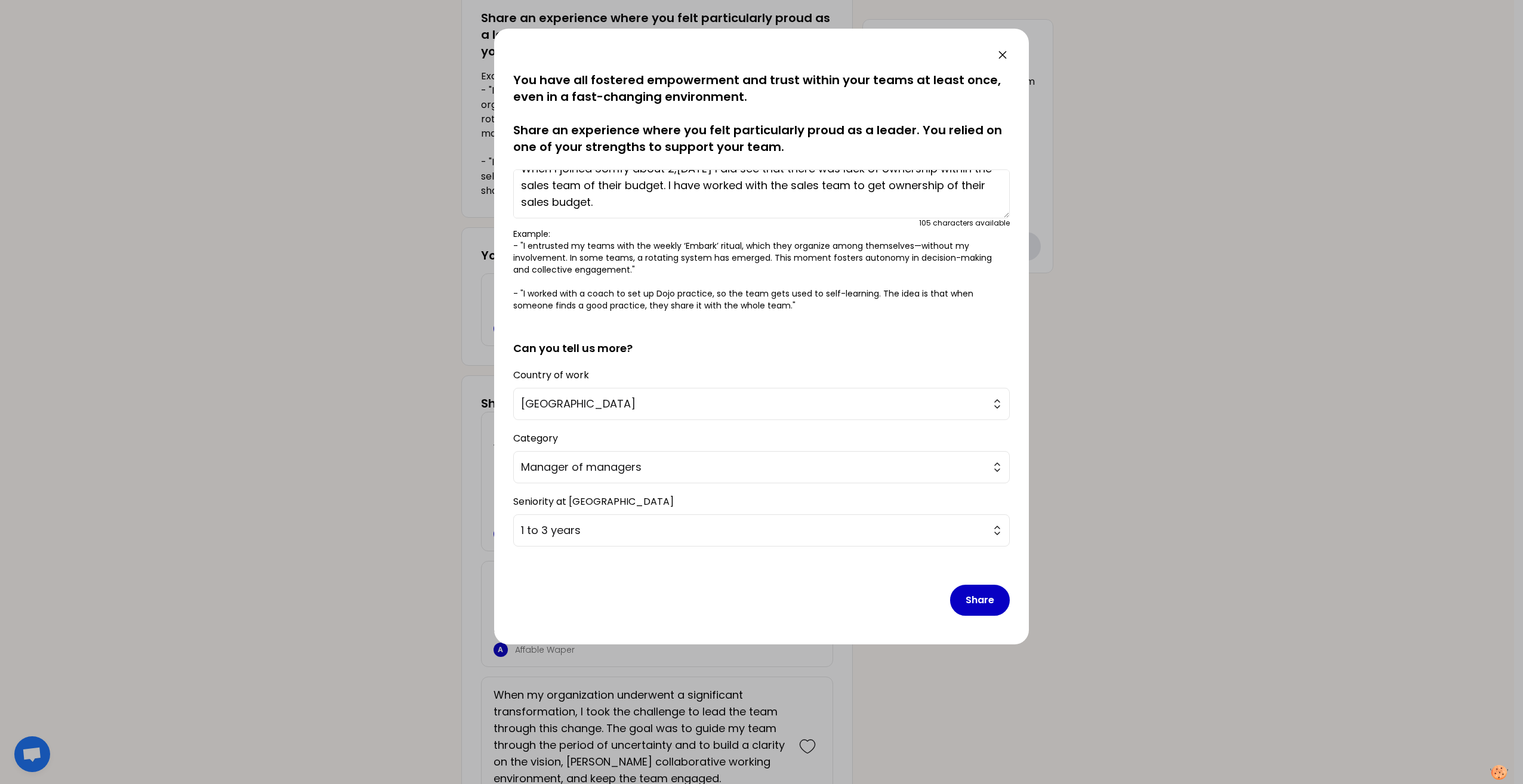
click at [700, 202] on textarea "When I joined Somfy about 2,[DATE] I did see that there was lack of ownership w…" at bounding box center [762, 194] width 496 height 49
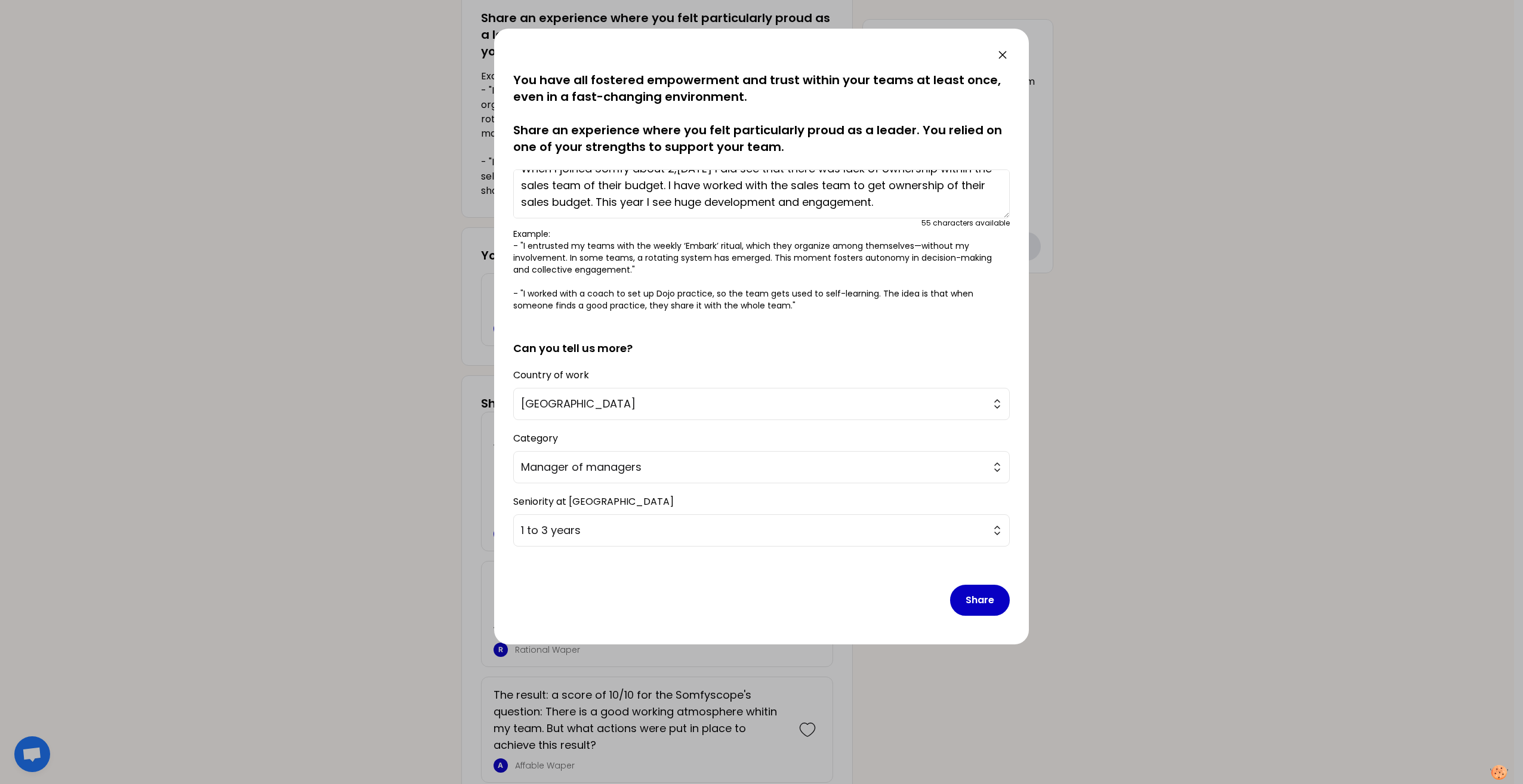
click at [985, 201] on textarea "When I joined Somfy about 2,[DATE] I did see that there was lack of ownership w…" at bounding box center [762, 194] width 496 height 49
type textarea "When I joined Somfy about 2,[DATE] I did see that there was lack of ownership w…"
click at [978, 600] on button "Share" at bounding box center [980, 600] width 60 height 31
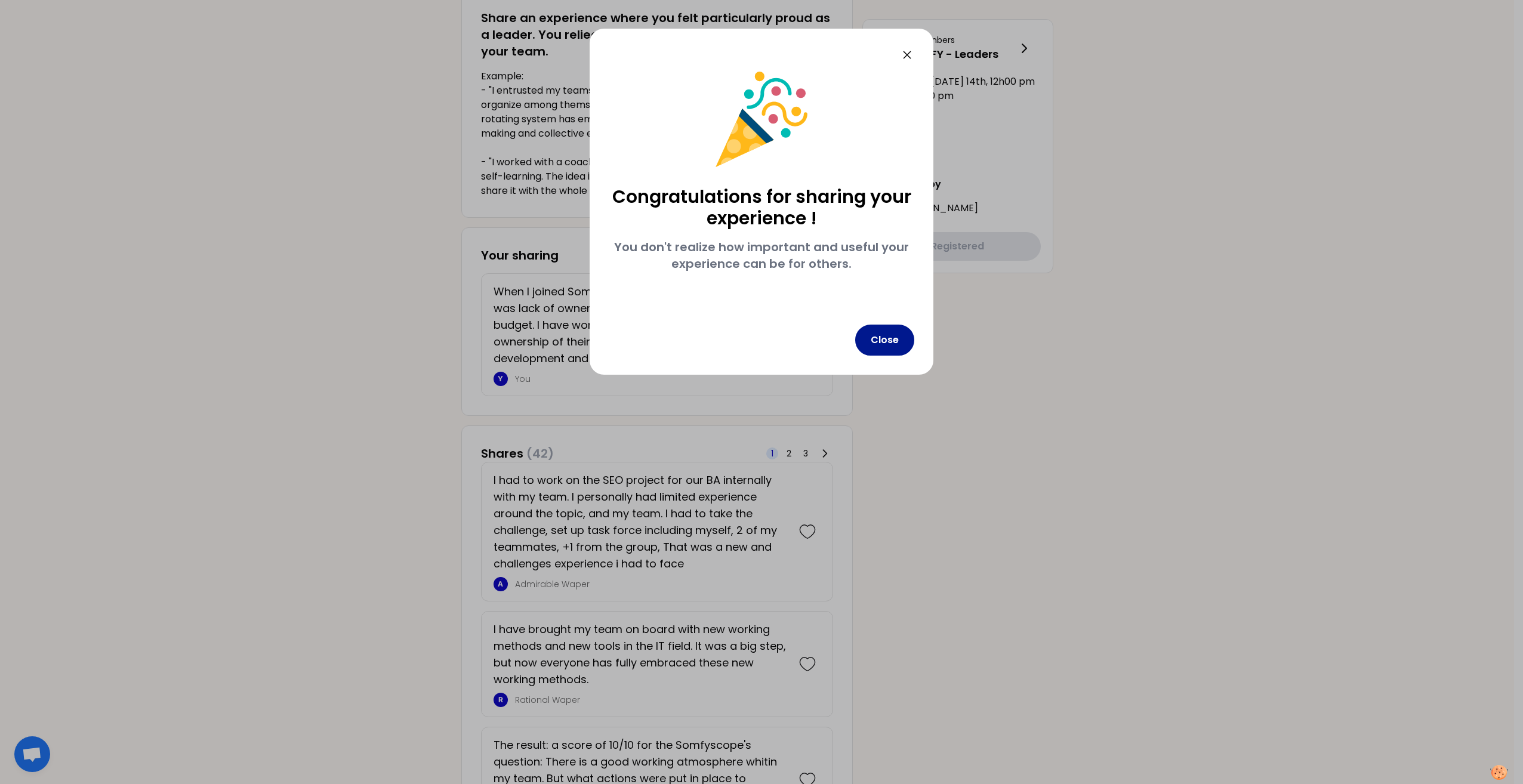
click at [885, 343] on button "Close" at bounding box center [885, 340] width 59 height 31
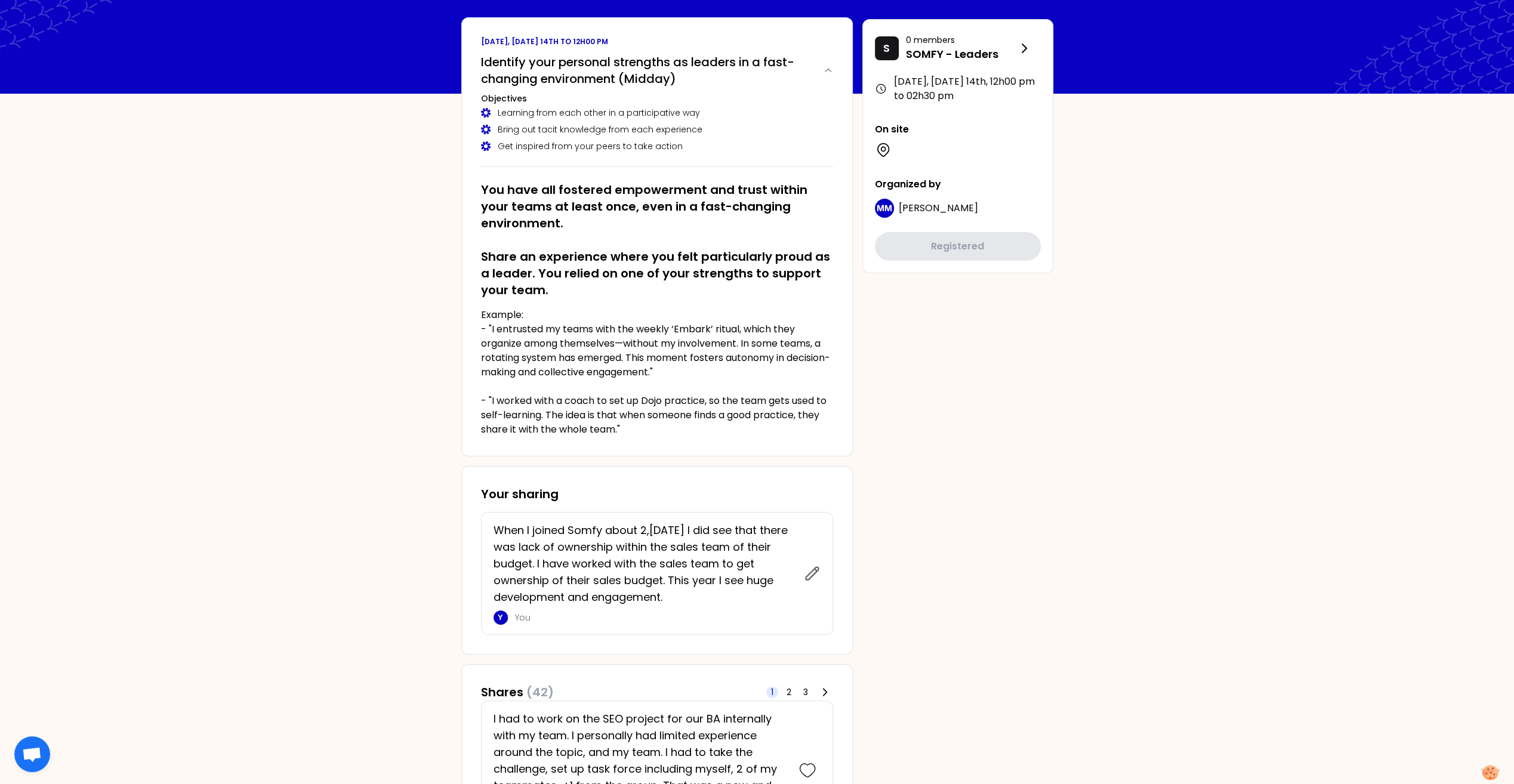
scroll to position [239, 0]
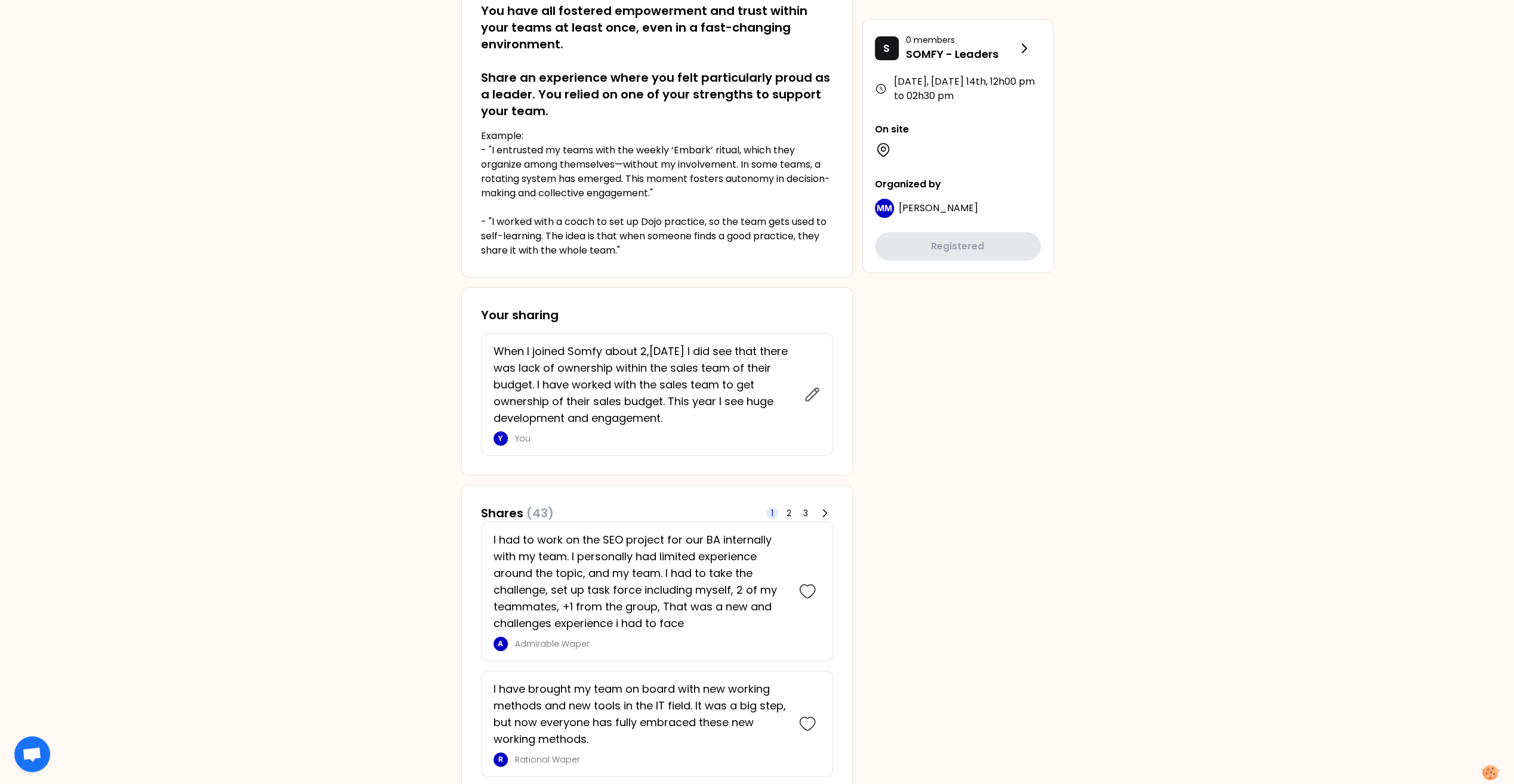
click at [668, 415] on p "When I joined Somfy about 2,[DATE] I did see that there was lack of ownership w…" at bounding box center [645, 385] width 303 height 84
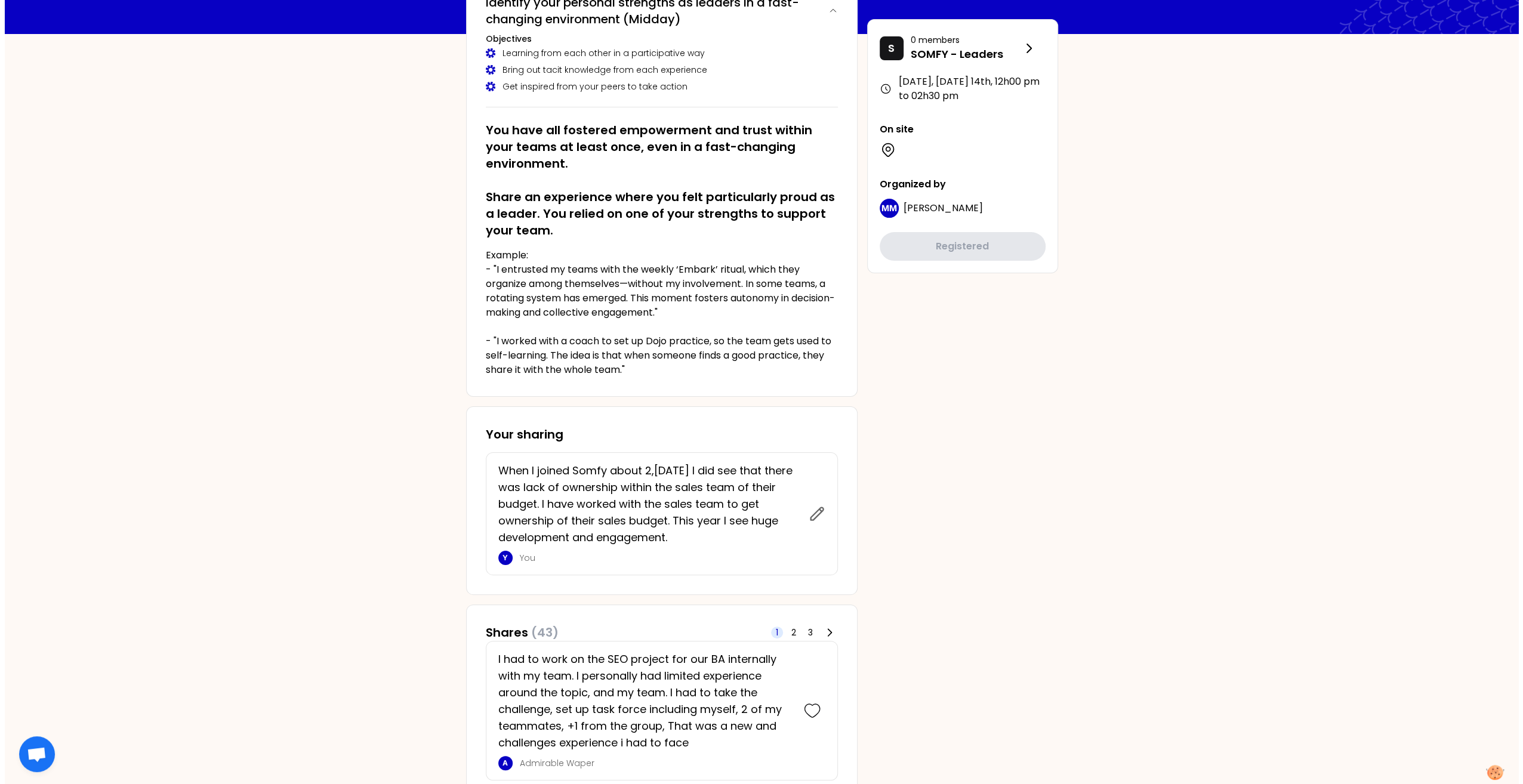
scroll to position [0, 0]
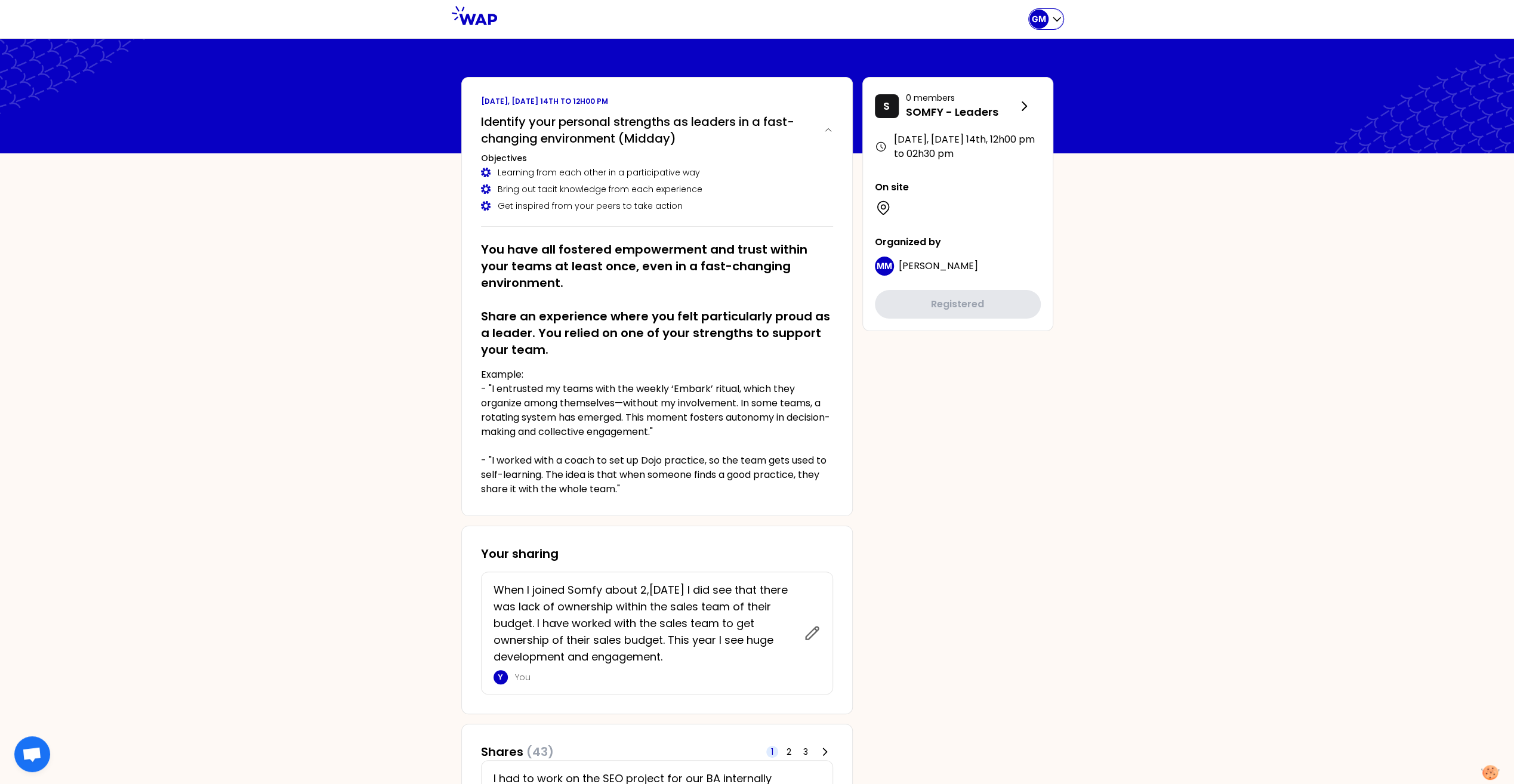
click at [1049, 18] on div "GM" at bounding box center [1046, 19] width 34 height 19
click at [1023, 81] on span "My profile" at bounding box center [1015, 81] width 52 height 16
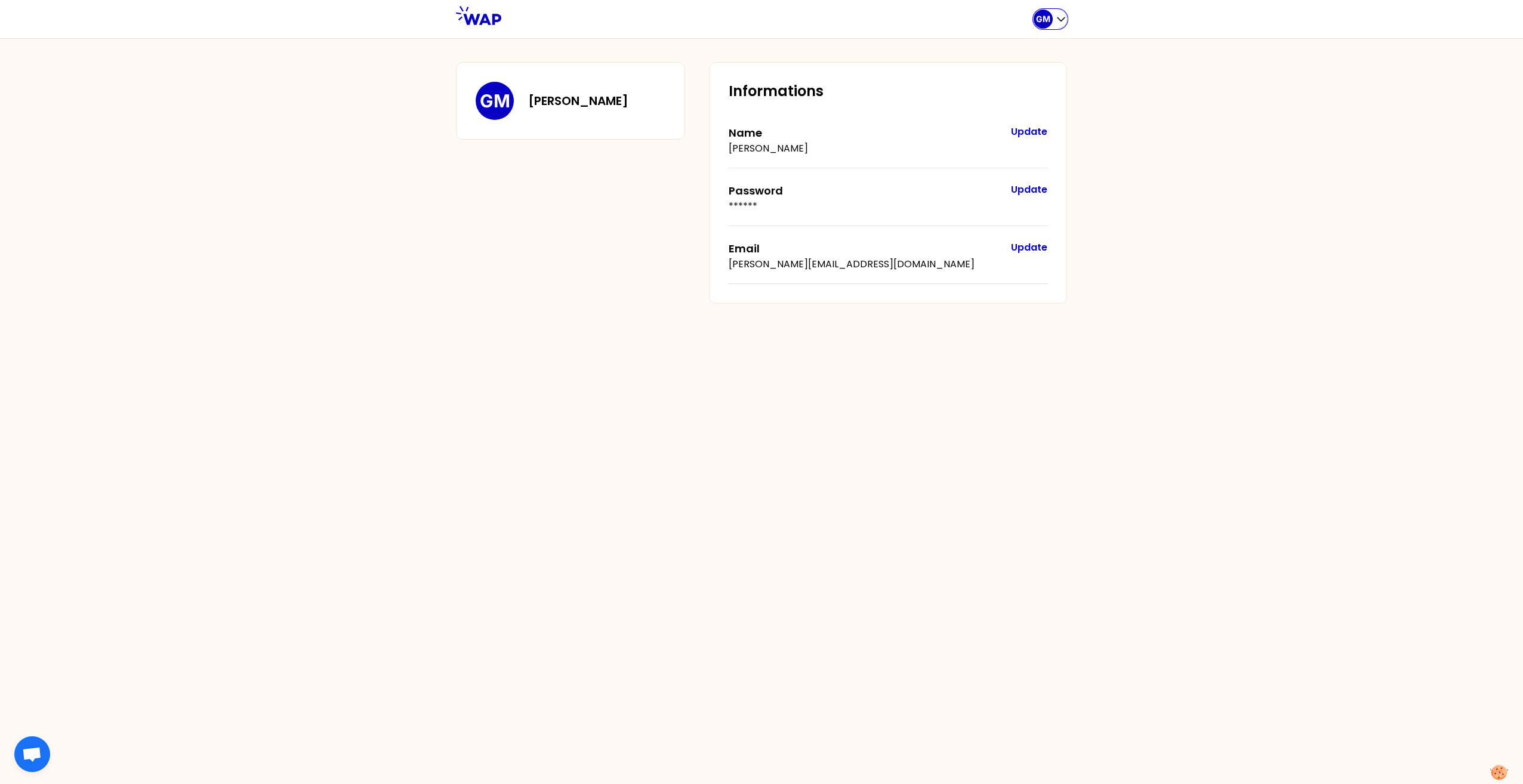
click at [1048, 14] on p "GM" at bounding box center [1043, 19] width 14 height 12
click at [1037, 48] on span "Home page" at bounding box center [1026, 49] width 62 height 16
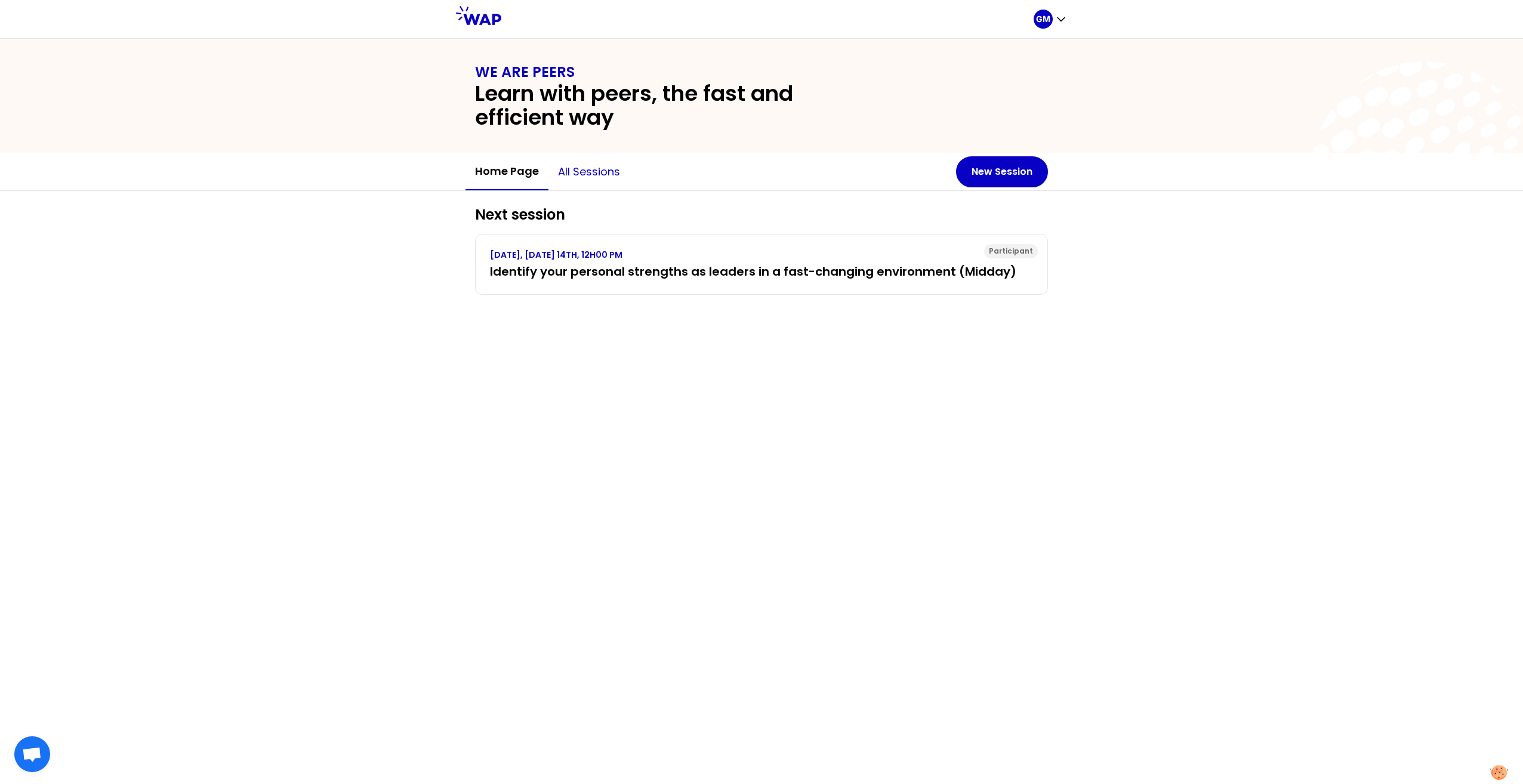
click at [596, 171] on button "All sessions" at bounding box center [589, 172] width 81 height 36
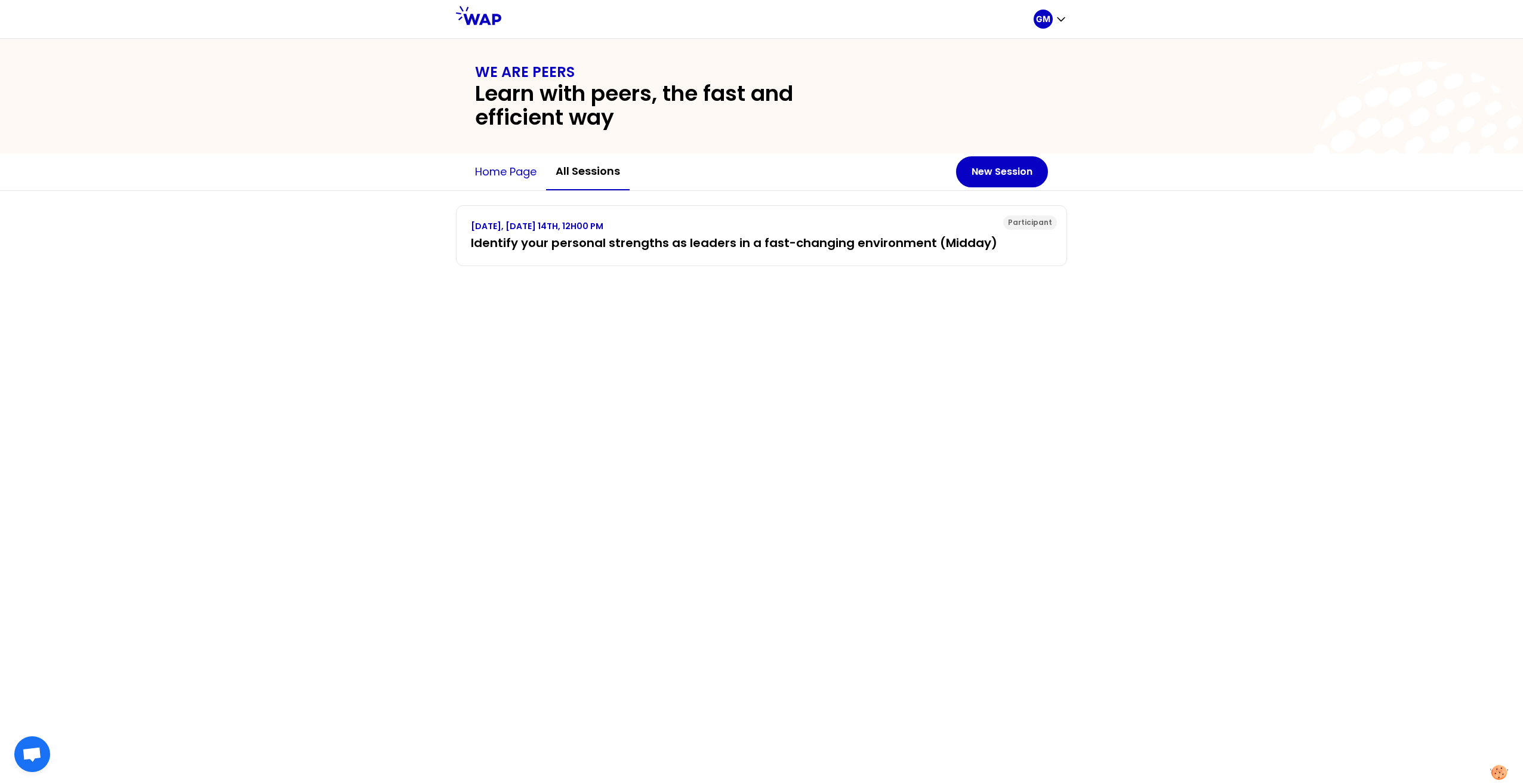
click at [529, 166] on button "Home page" at bounding box center [505, 172] width 80 height 36
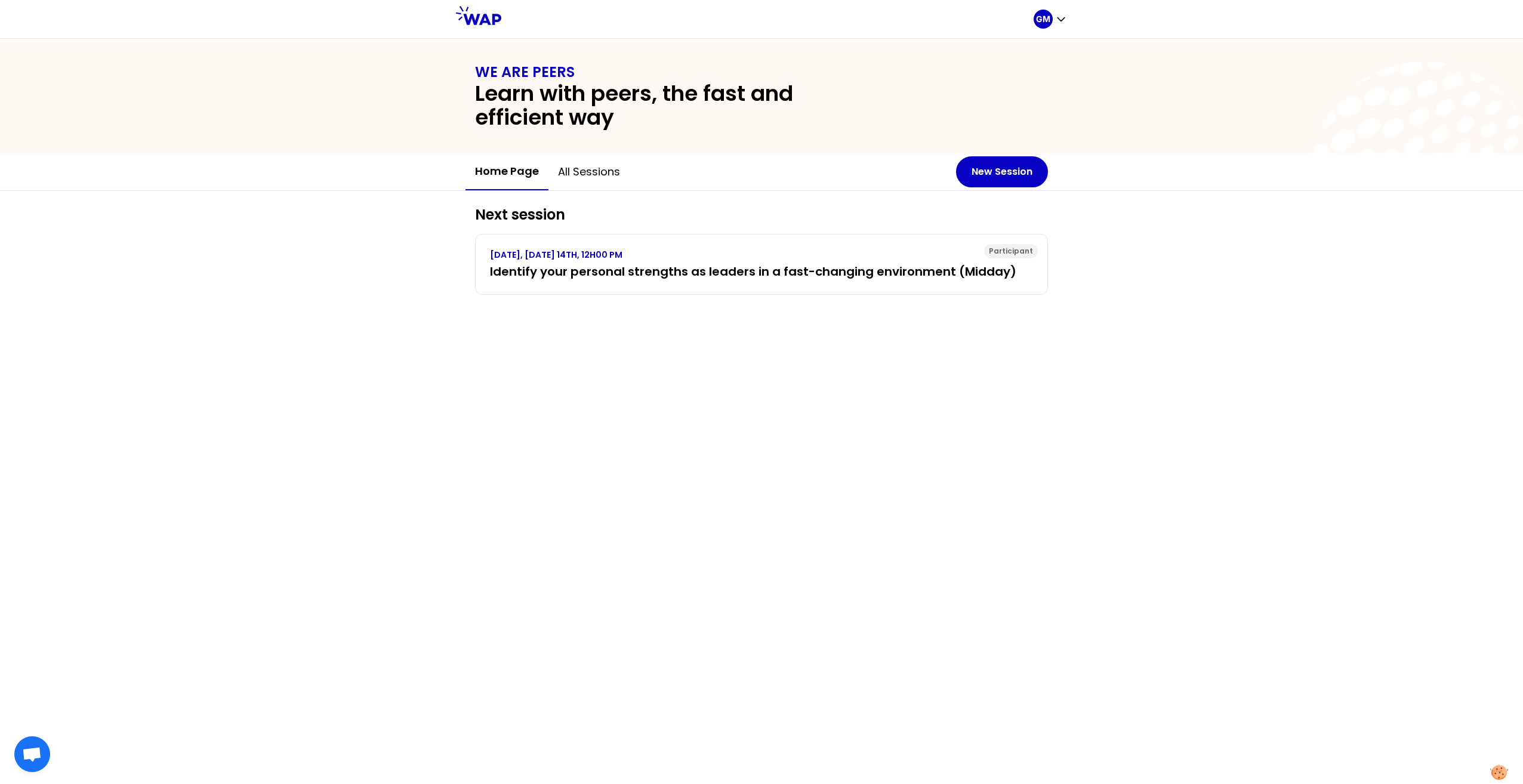
click at [1329, 80] on icon at bounding box center [1427, 177] width 245 height 258
